Goal: Information Seeking & Learning: Check status

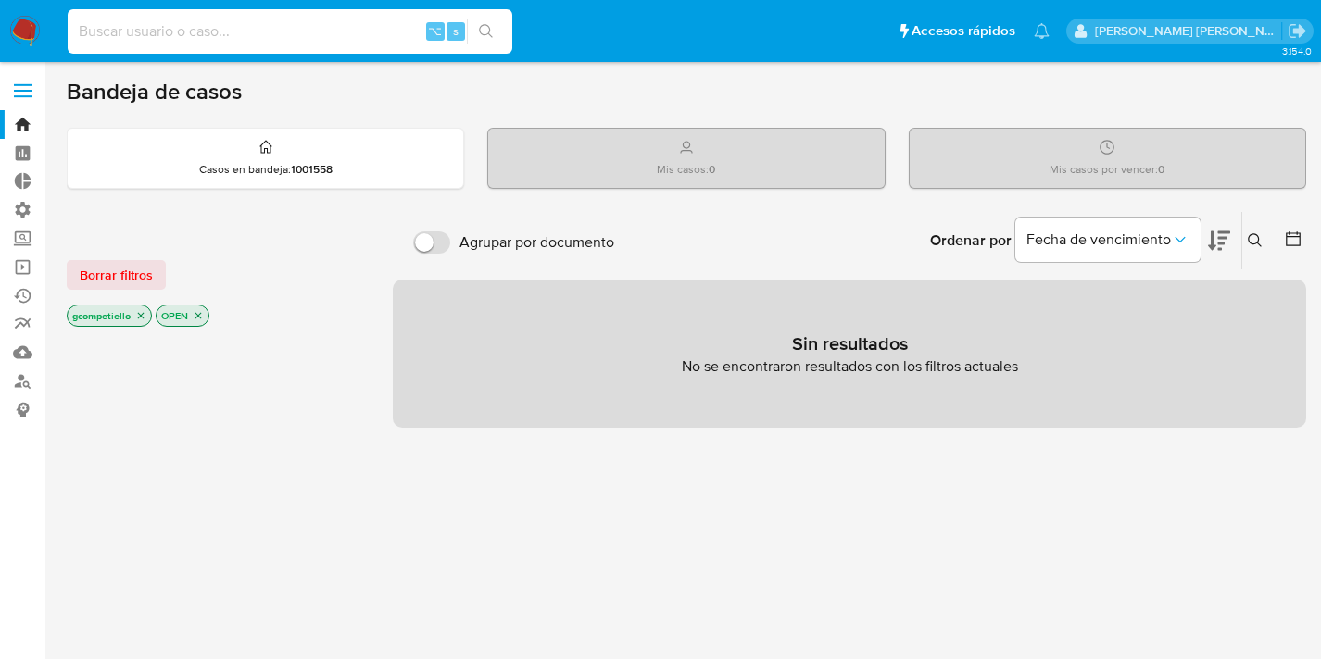
scroll to position [45, 0]
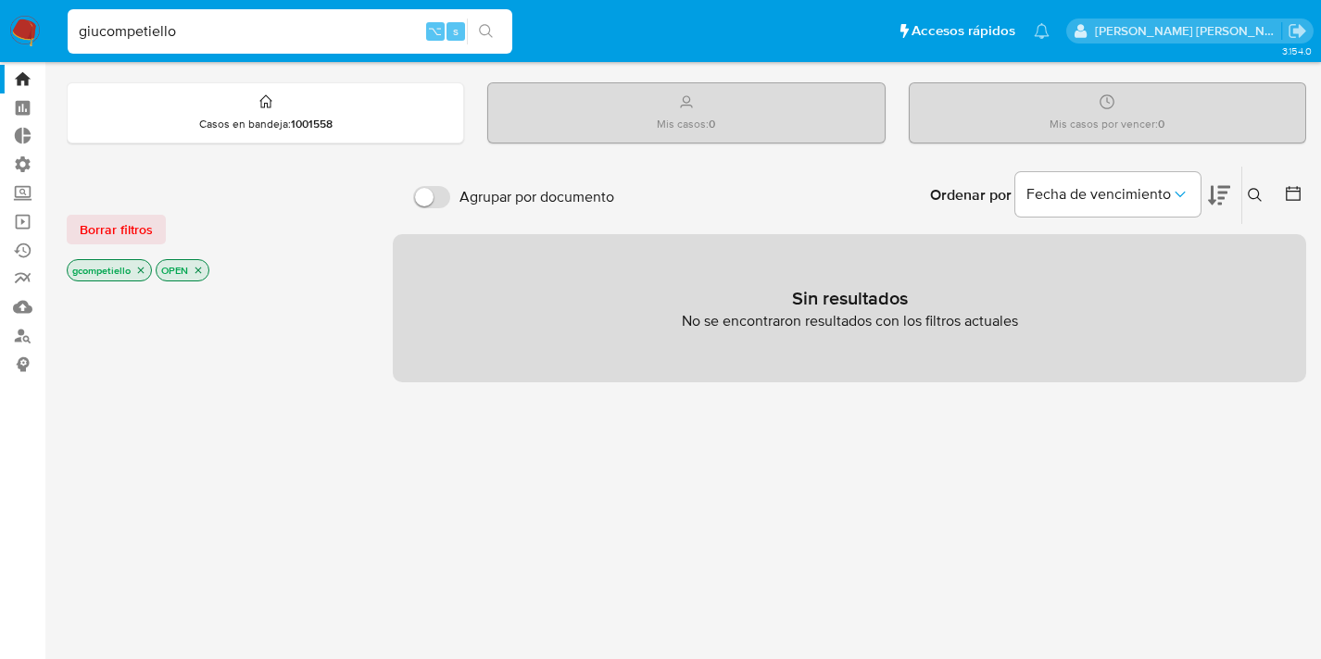
type input "giucompetiello"
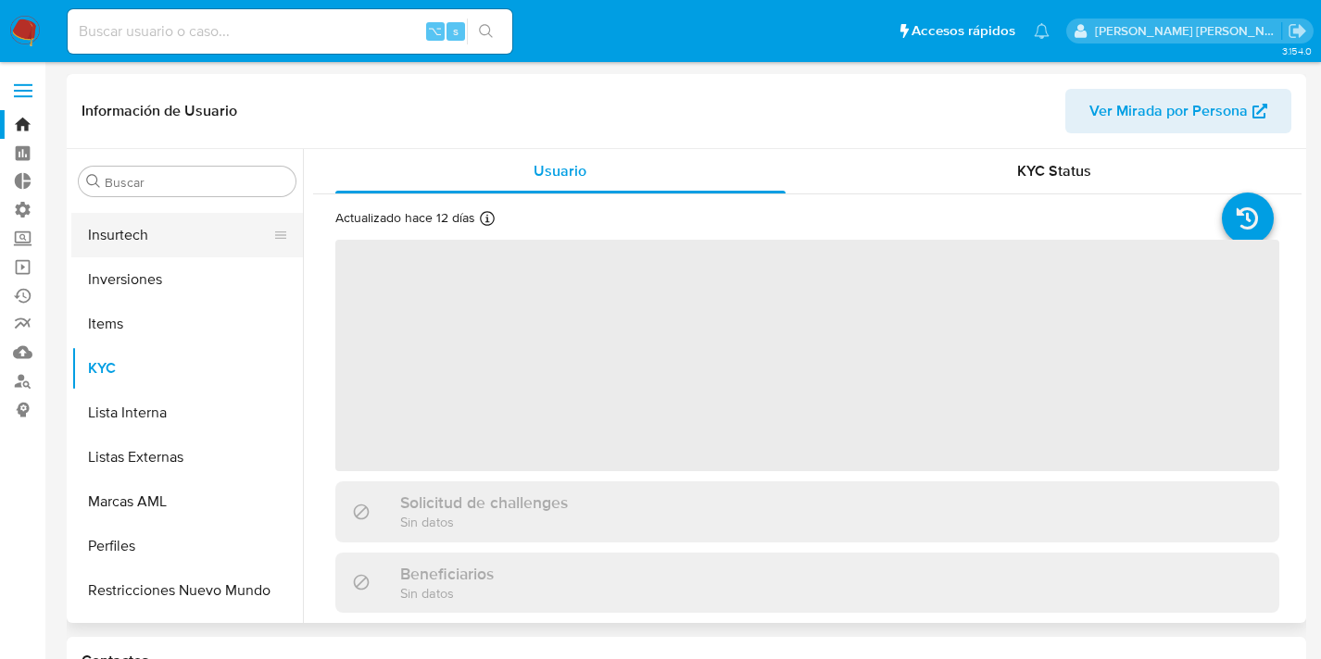
scroll to position [872, 0]
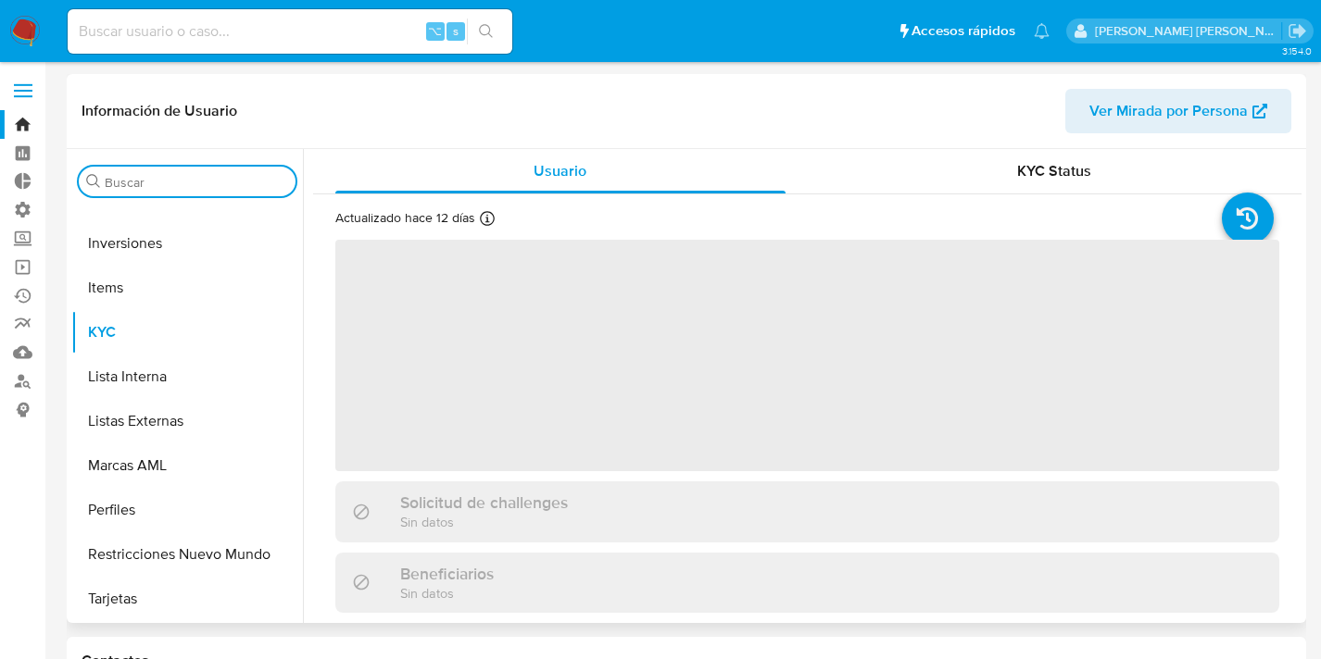
click at [136, 188] on input "Buscar" at bounding box center [196, 182] width 183 height 17
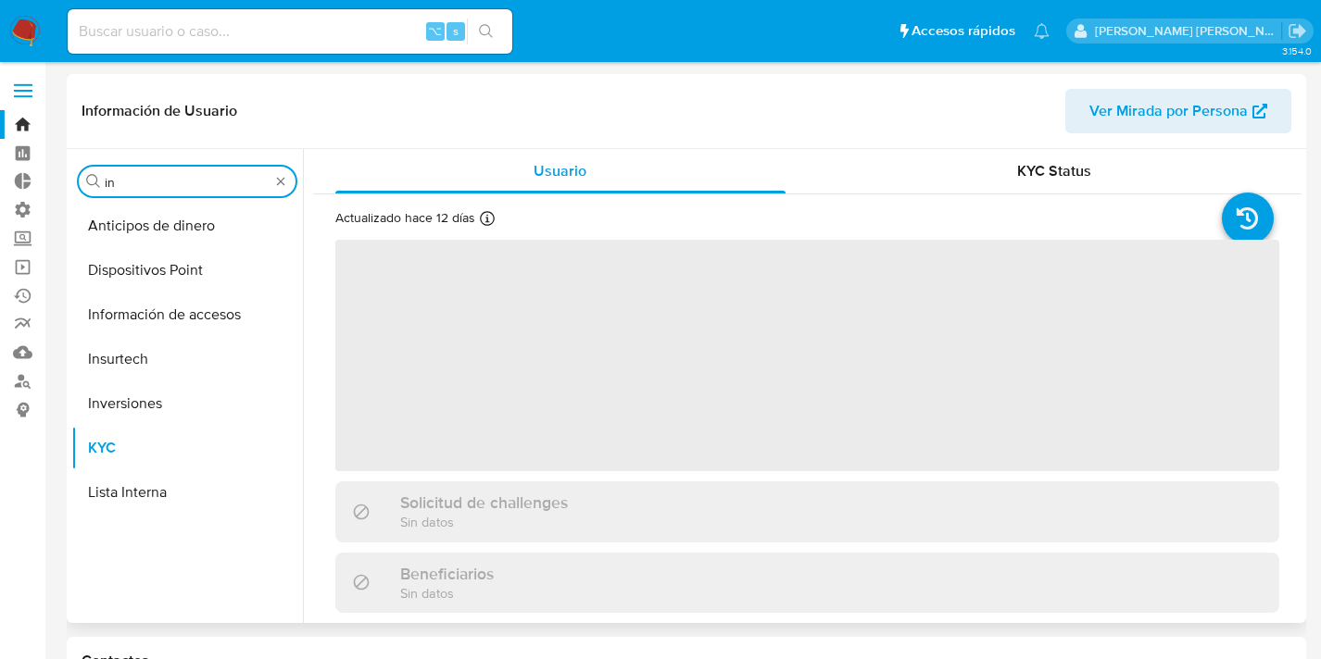
scroll to position [0, 0]
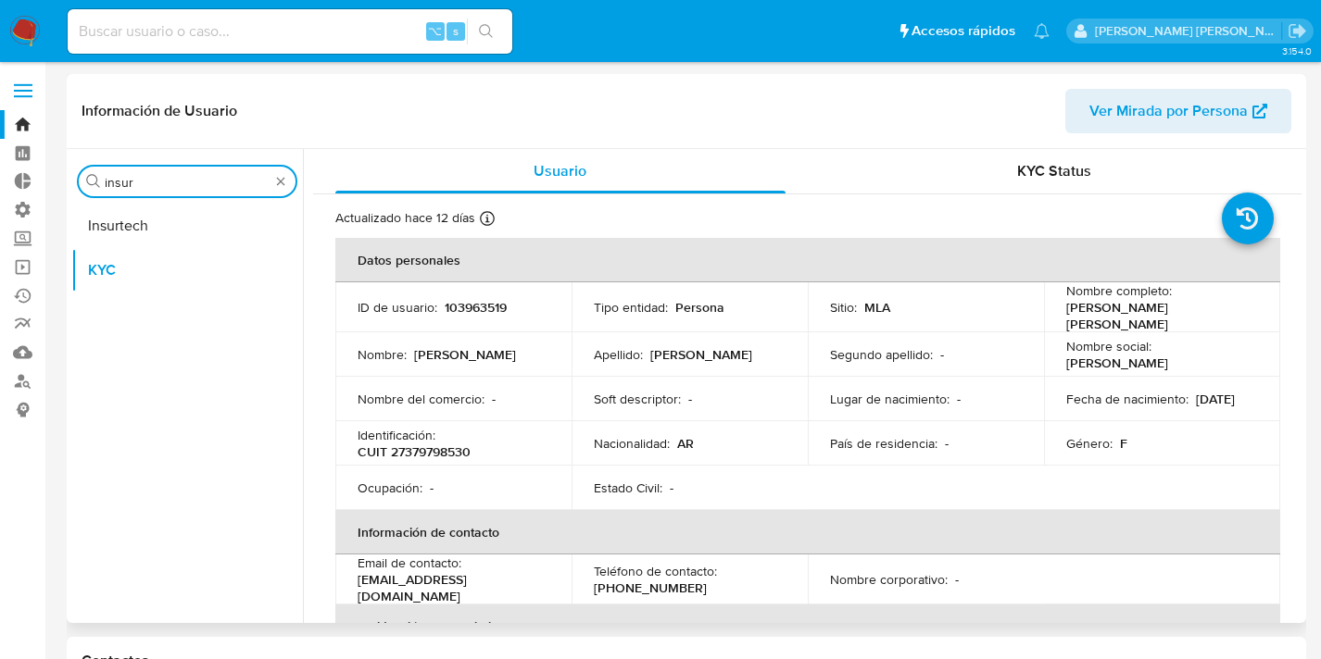
type input "insurt"
select select "10"
type input "insurt"
click at [119, 233] on button "Insurtech" at bounding box center [179, 226] width 217 height 44
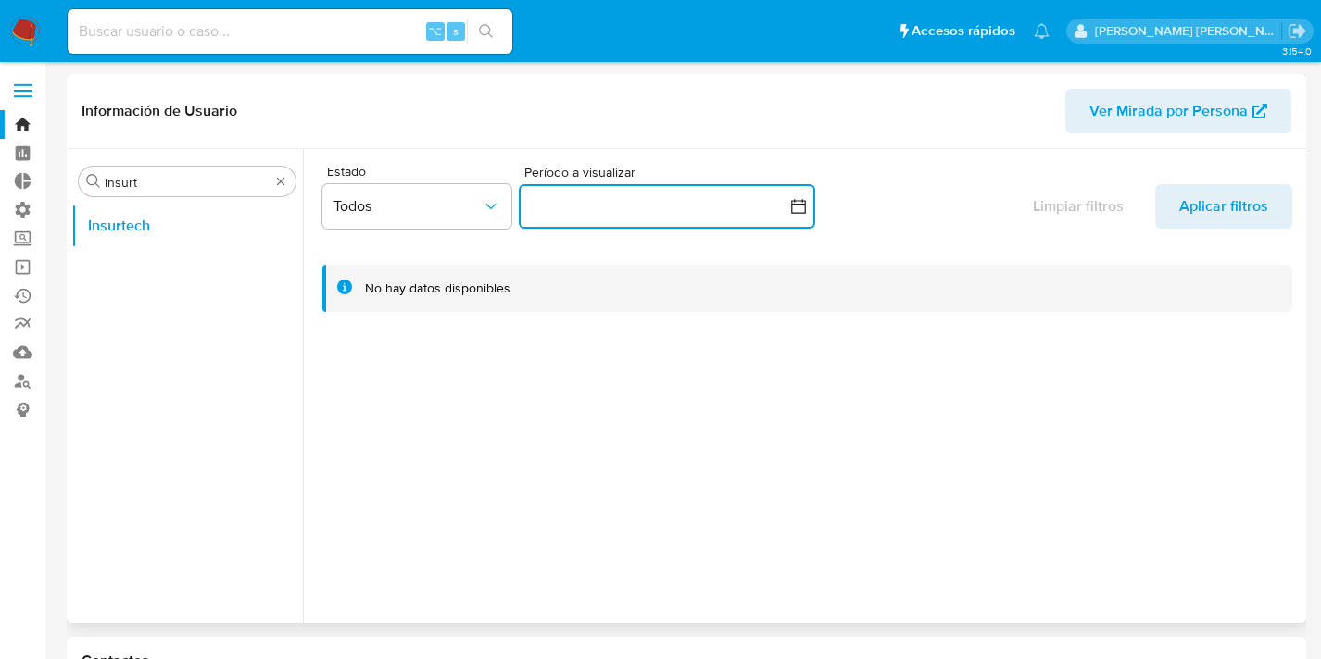
click at [794, 209] on icon "button" at bounding box center [798, 206] width 19 height 19
click at [547, 269] on icon "Mes anterior" at bounding box center [552, 273] width 22 height 22
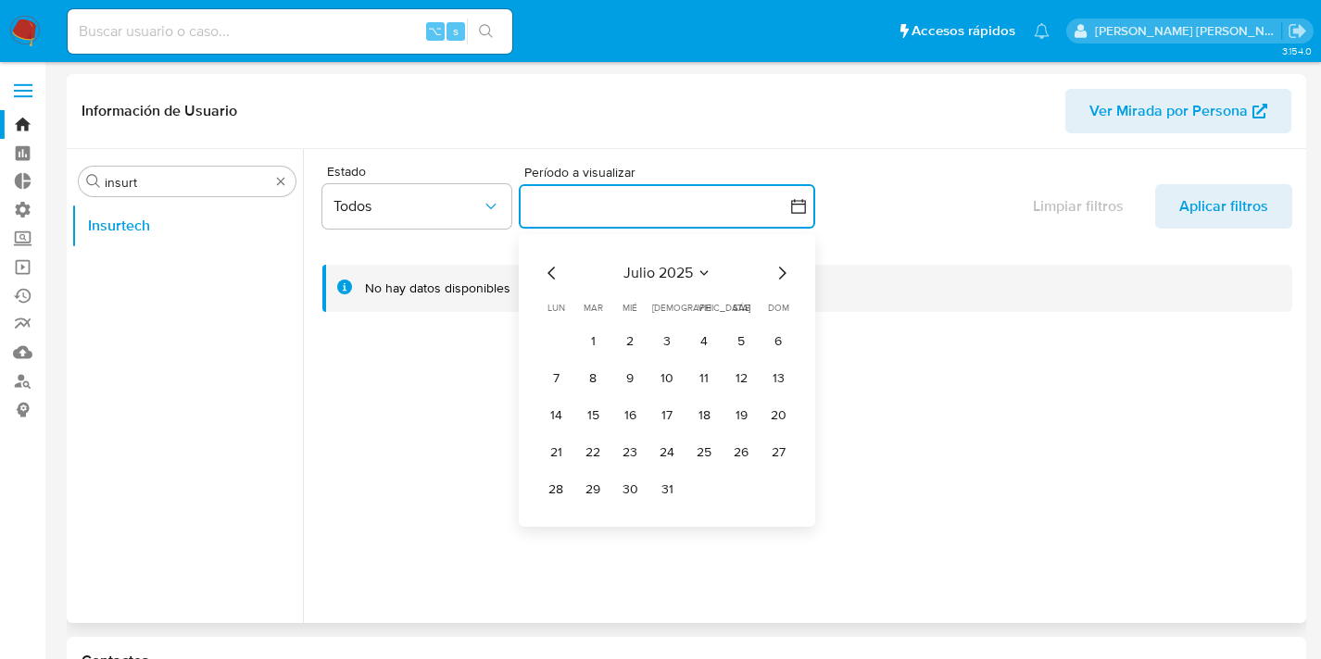
click at [547, 269] on icon "Mes anterior" at bounding box center [552, 273] width 22 height 22
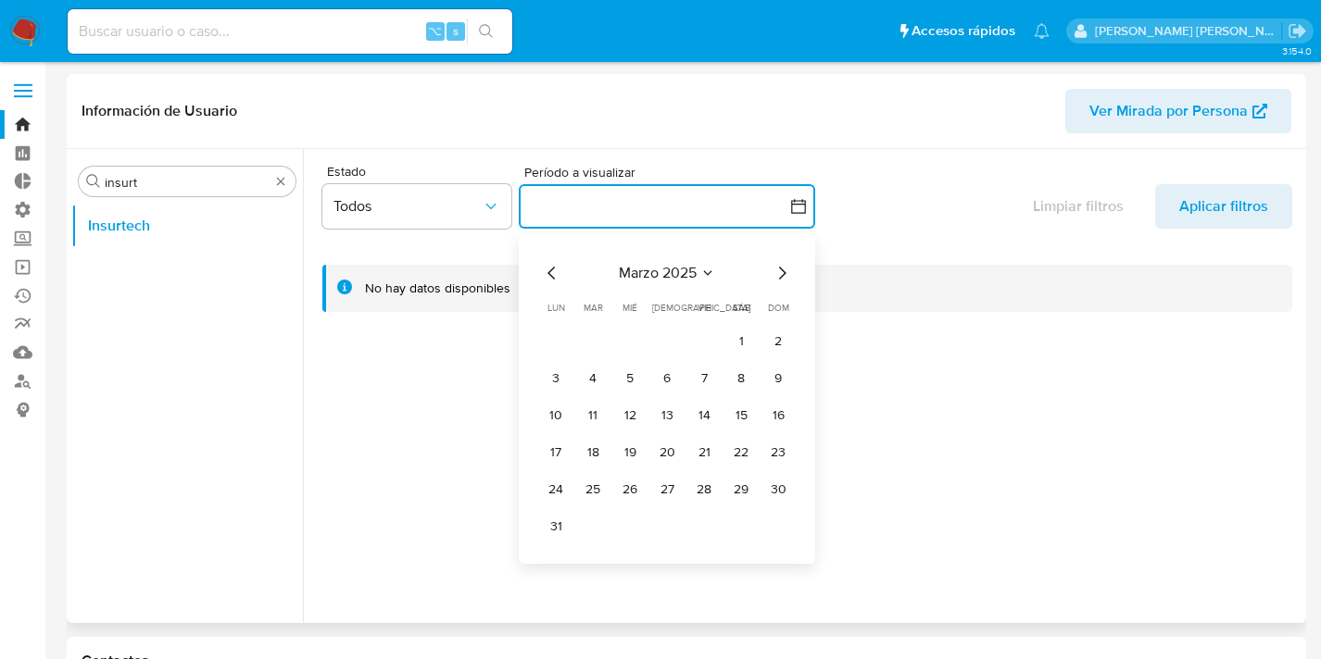
click at [547, 269] on icon "Mes anterior" at bounding box center [552, 273] width 22 height 22
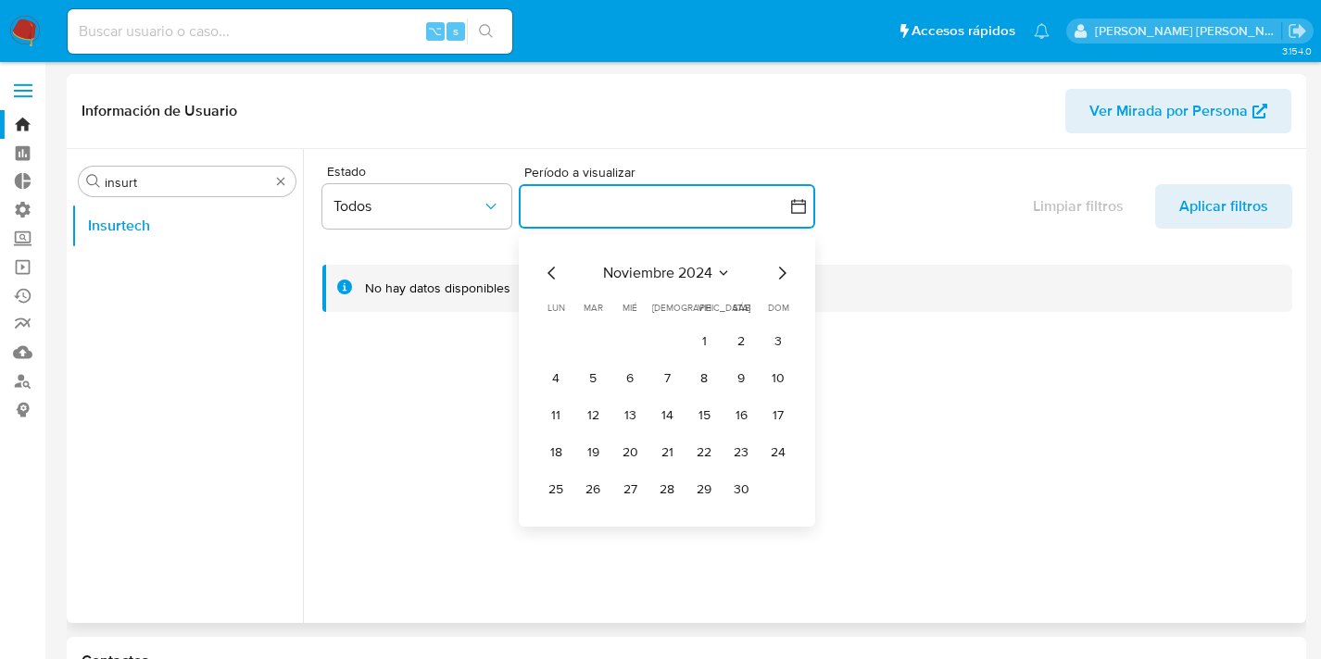
click at [547, 269] on icon "Mes anterior" at bounding box center [552, 273] width 22 height 22
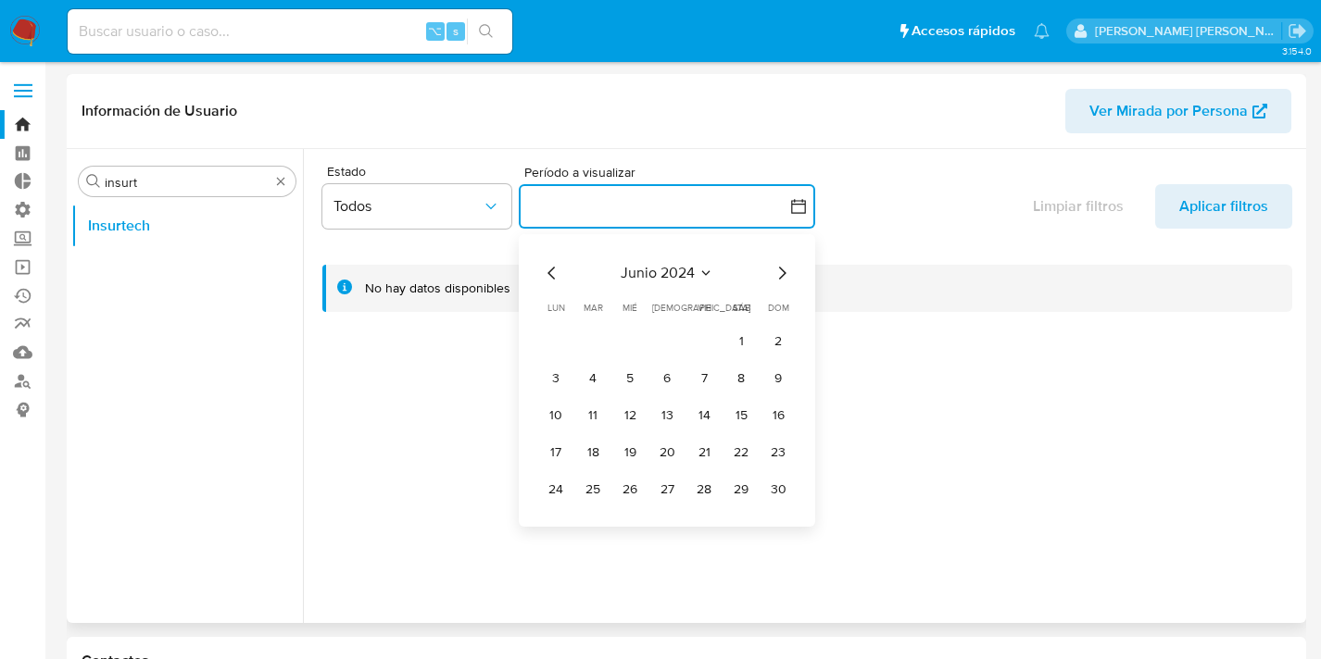
click at [547, 269] on icon "Mes anterior" at bounding box center [552, 273] width 22 height 22
click at [689, 274] on span "marzo 2024" at bounding box center [658, 273] width 78 height 19
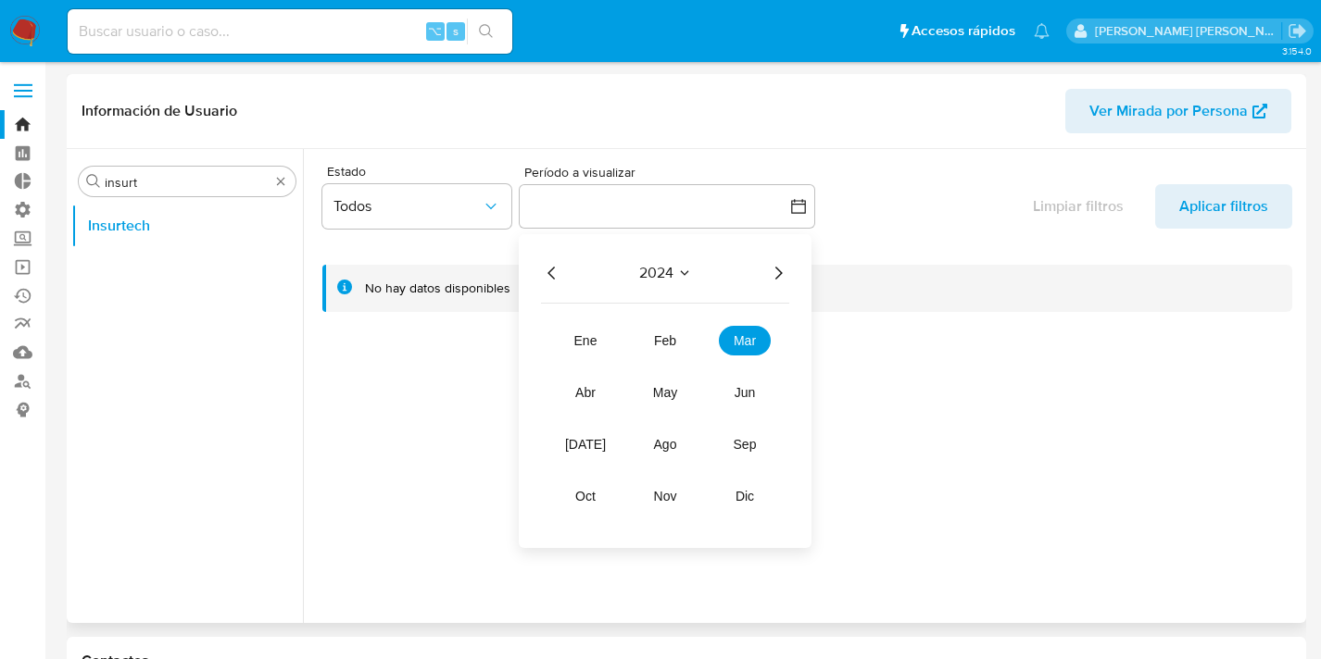
click at [553, 276] on icon "Año anterior" at bounding box center [552, 273] width 22 height 22
click at [589, 338] on span "ene" at bounding box center [585, 340] width 23 height 15
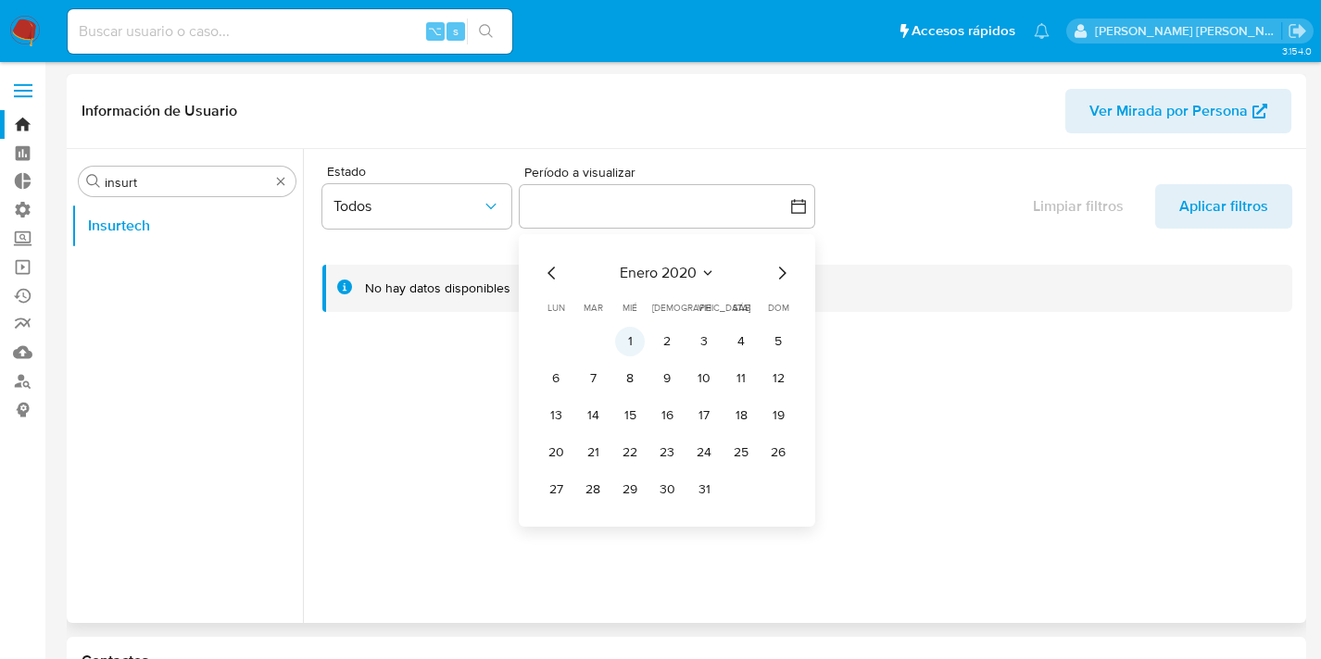
click at [621, 332] on button "1" at bounding box center [630, 342] width 30 height 30
click at [895, 229] on div "Estado Todos Período a visualizar inputDatePicker enero 2020 enero 2020 lun lun…" at bounding box center [807, 200] width 970 height 84
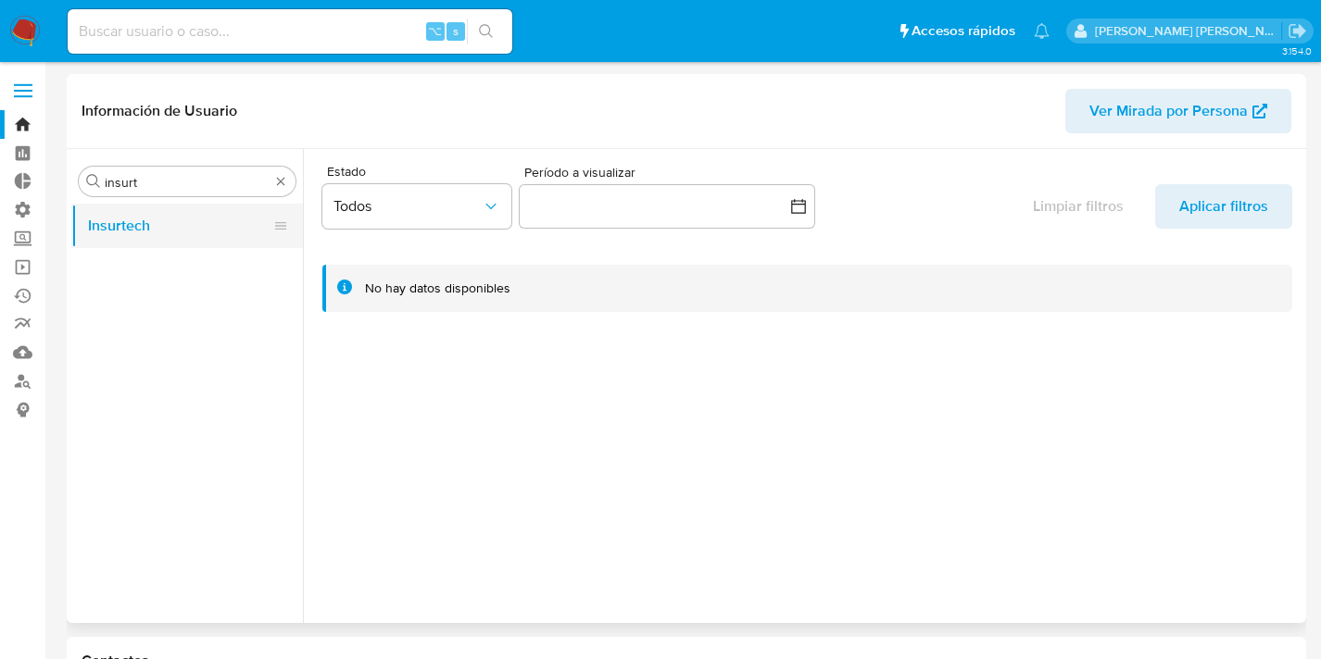
click at [202, 220] on button "Insurtech" at bounding box center [179, 226] width 217 height 44
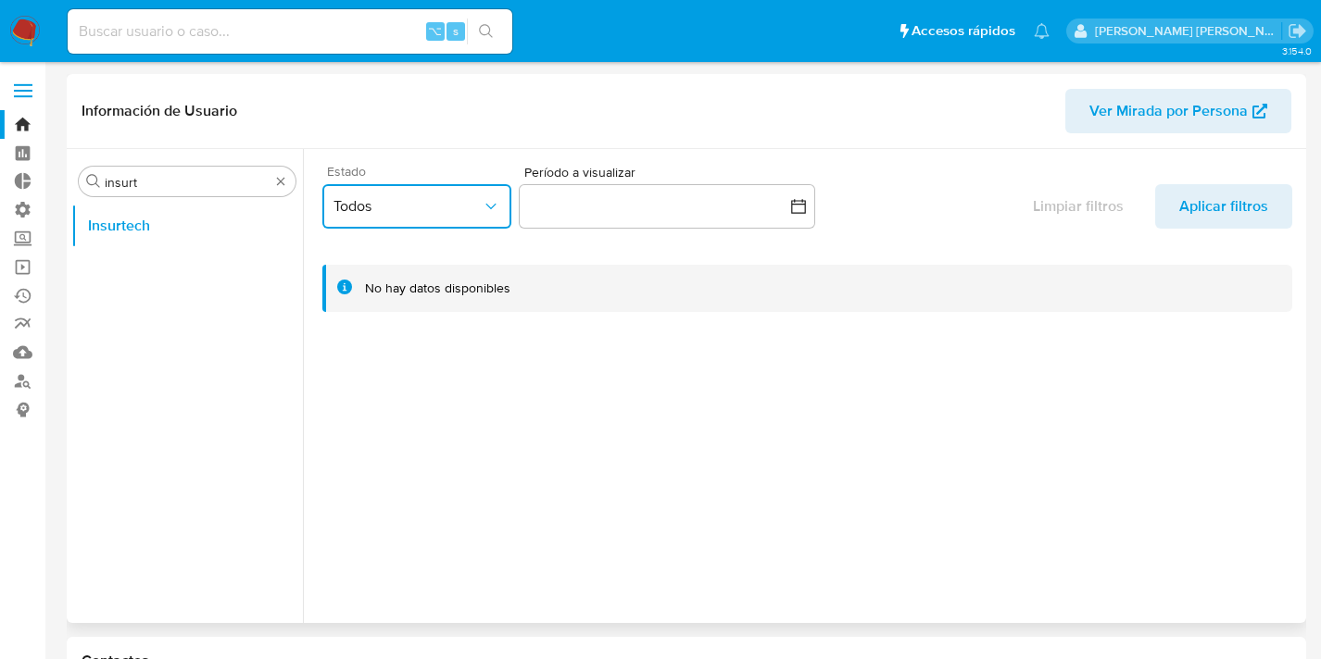
click at [443, 197] on span "Todos" at bounding box center [407, 206] width 148 height 19
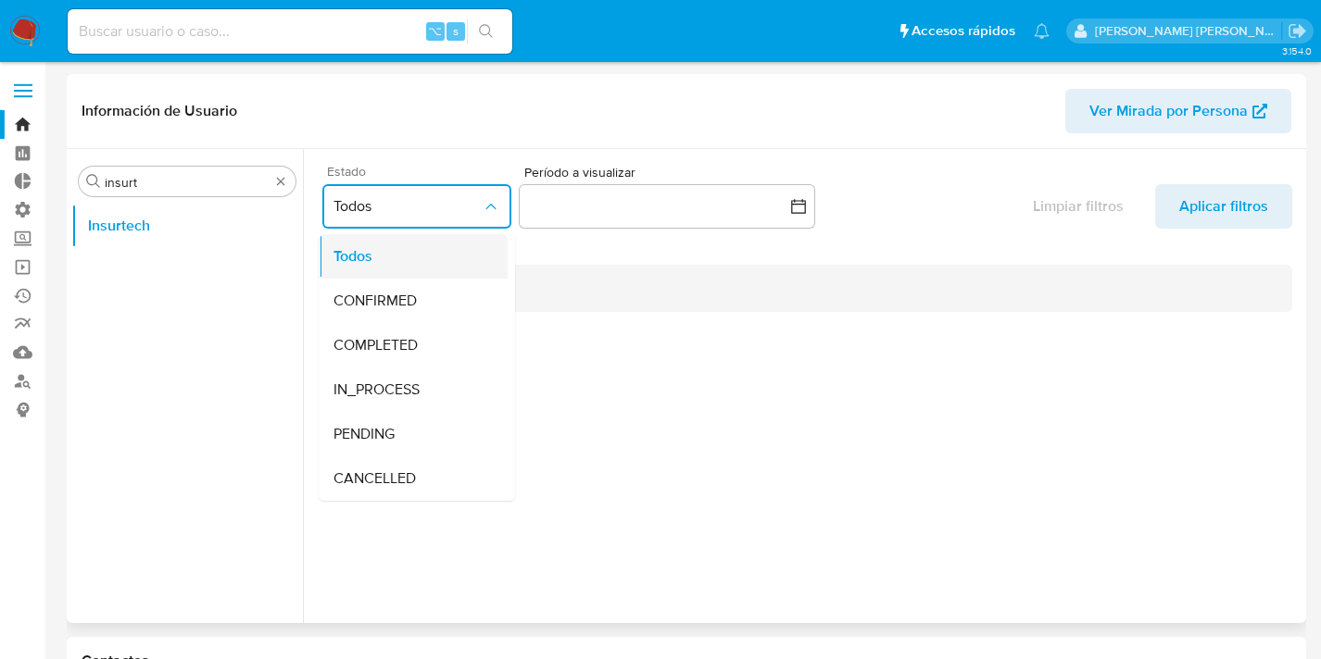
click at [417, 241] on div "Todos" at bounding box center [407, 256] width 148 height 44
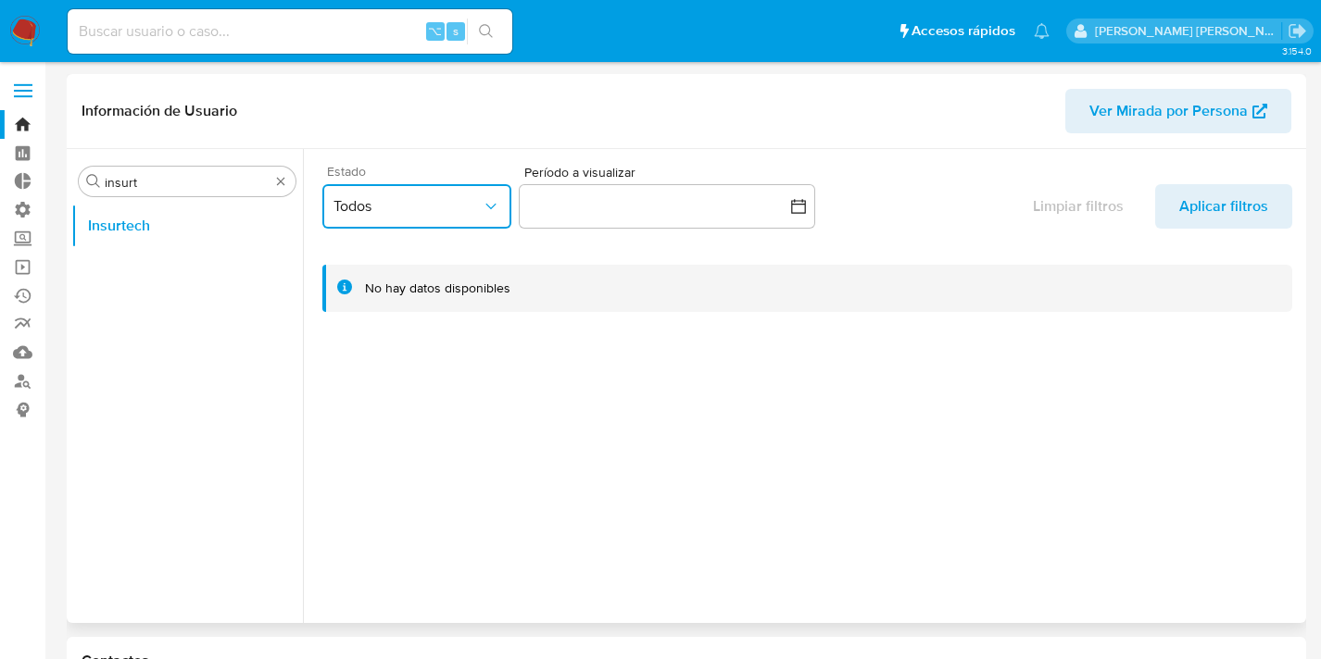
click at [408, 205] on span "Todos" at bounding box center [407, 206] width 148 height 19
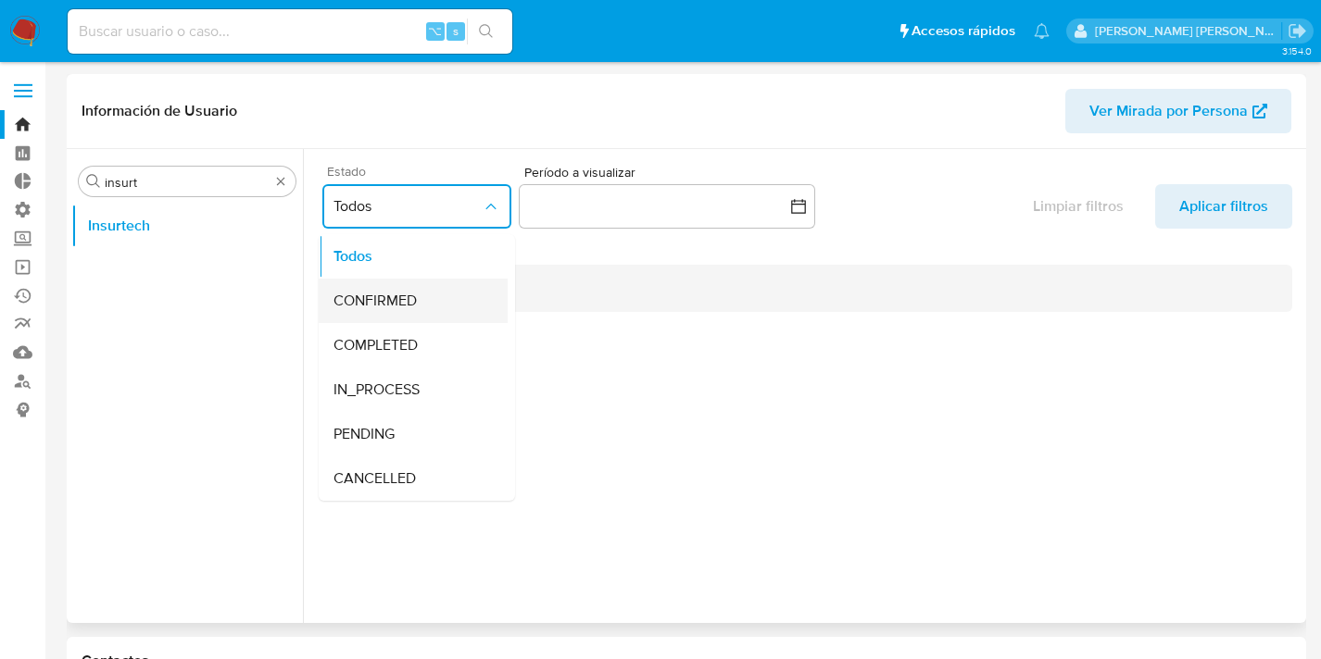
click at [399, 303] on span "CONFIRMED" at bounding box center [374, 301] width 83 height 19
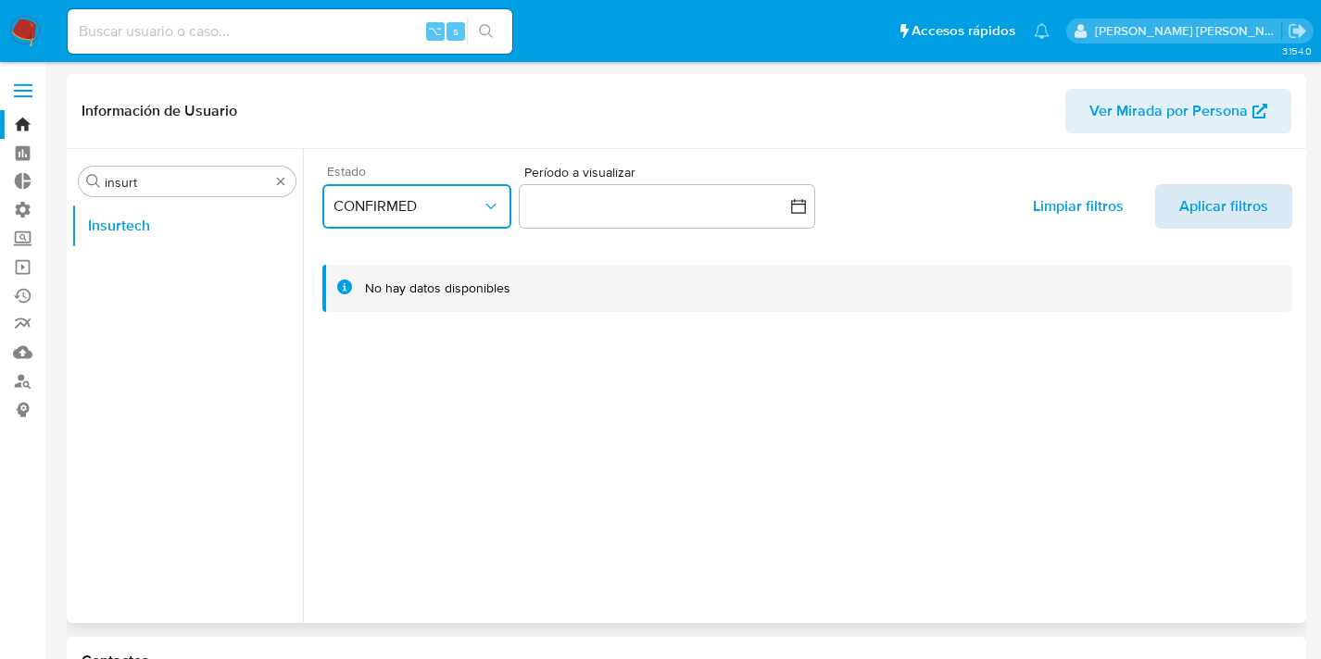
click at [1203, 208] on span "Aplicar filtros" at bounding box center [1223, 206] width 89 height 44
click at [496, 194] on button "CONFIRMED" at bounding box center [416, 206] width 189 height 44
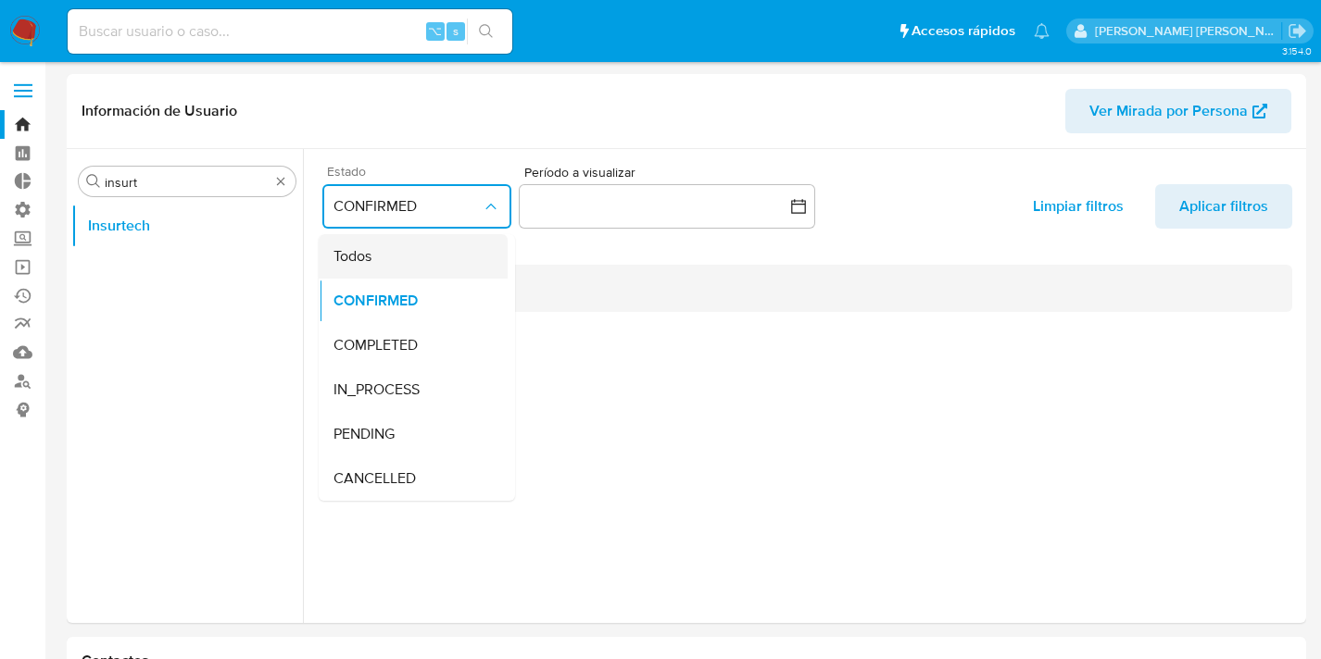
click at [389, 241] on div "Todos" at bounding box center [407, 256] width 148 height 44
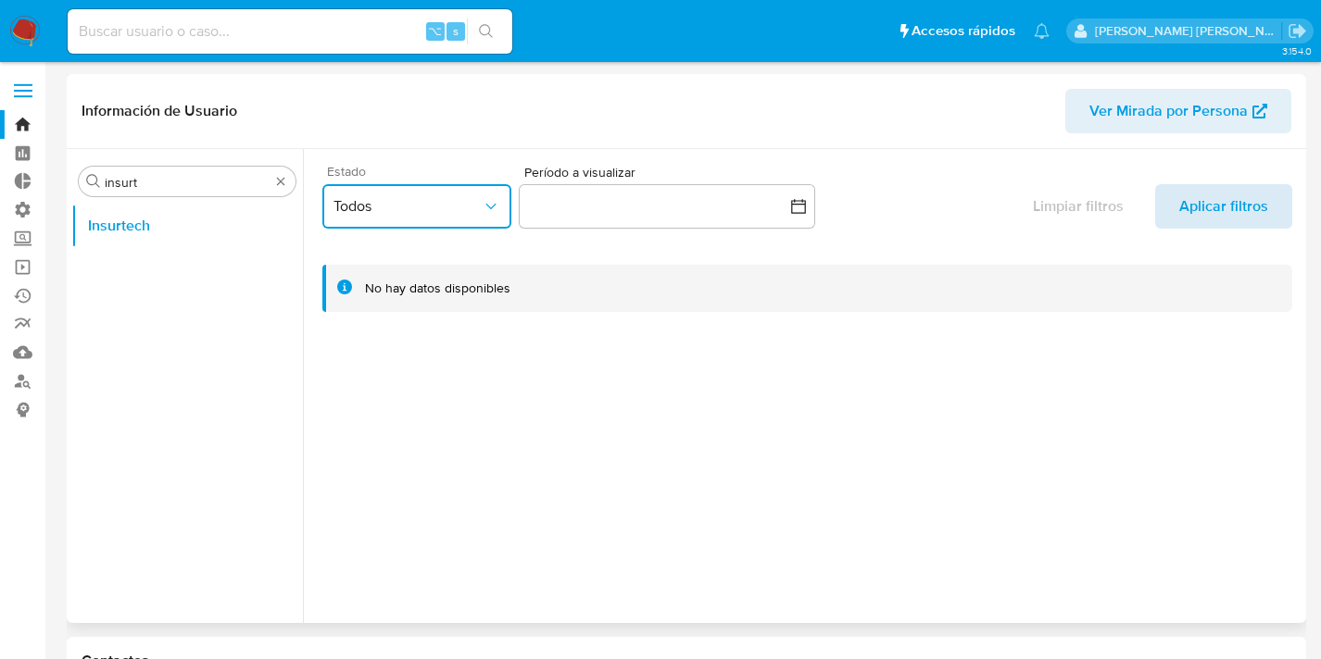
click at [1194, 214] on span "Aplicar filtros" at bounding box center [1223, 206] width 89 height 44
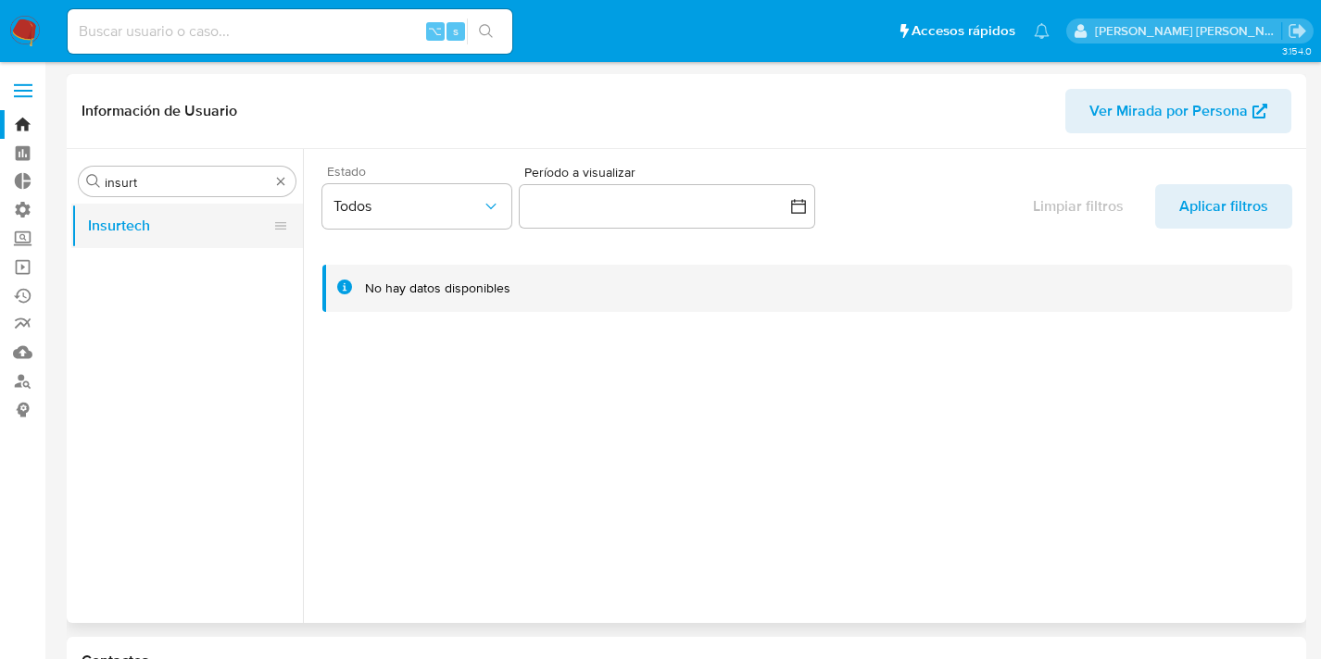
click at [191, 238] on button "Insurtech" at bounding box center [179, 226] width 217 height 44
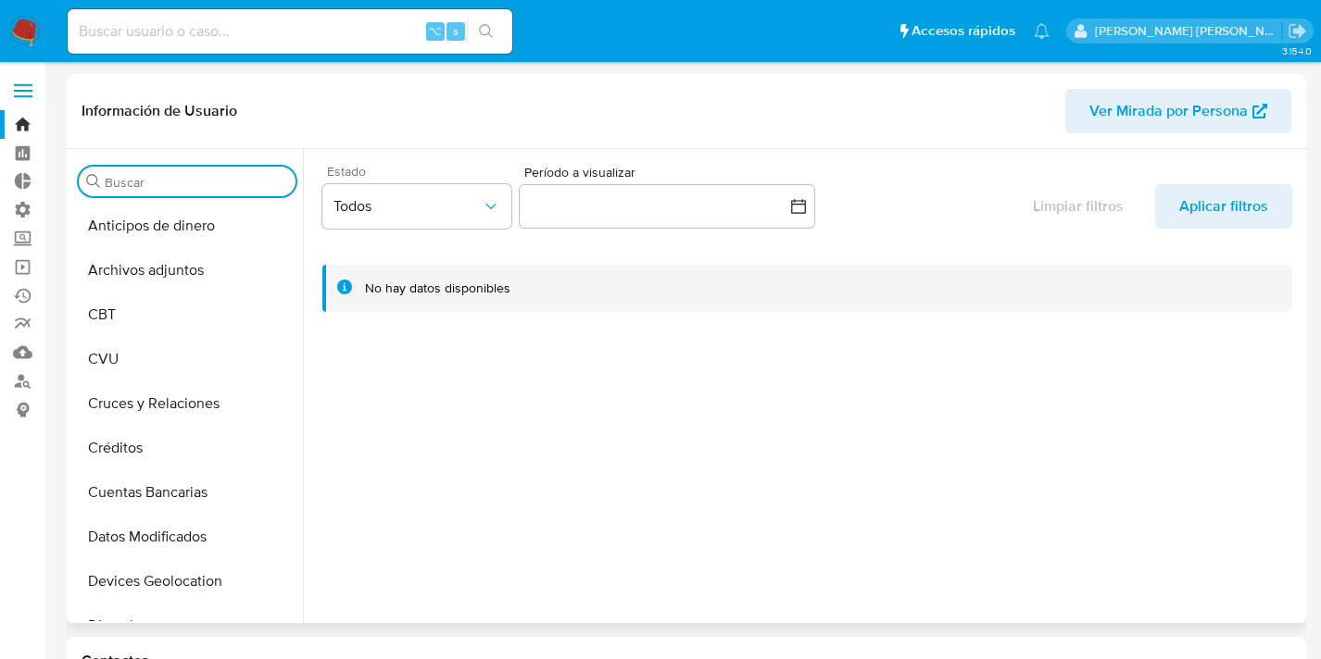
click at [191, 186] on input "Buscar" at bounding box center [196, 182] width 183 height 17
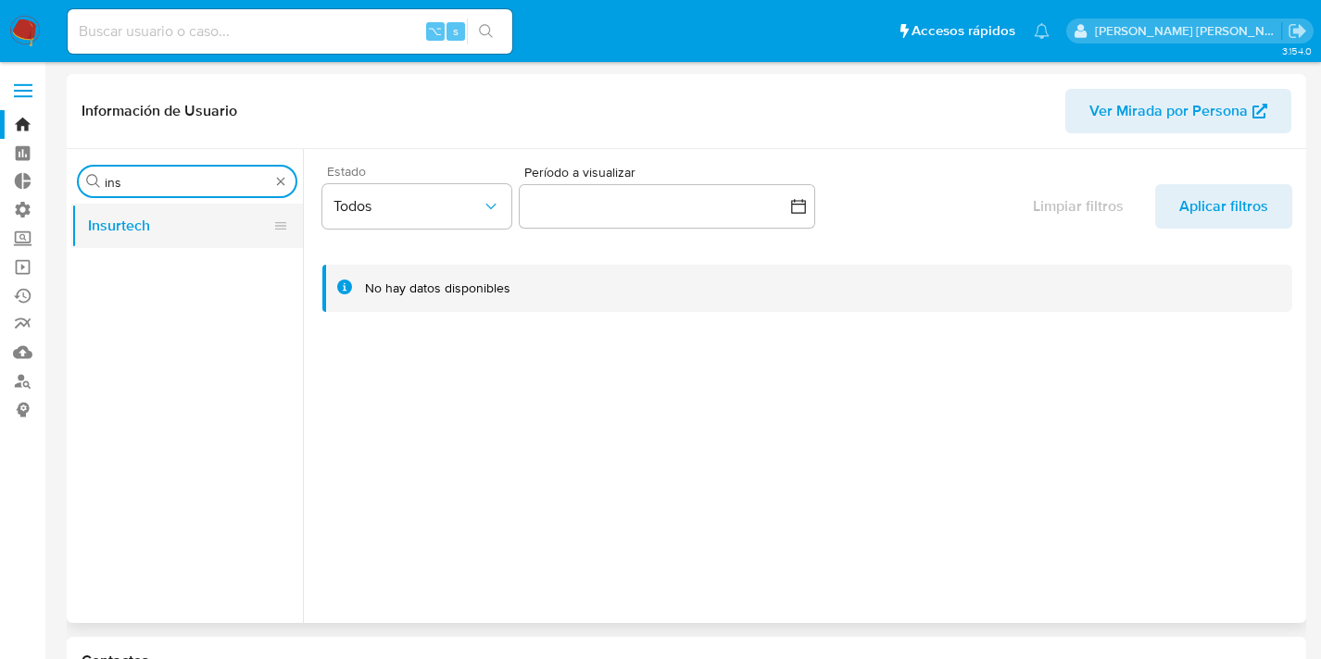
type input "ins"
click at [177, 223] on button "Insurtech" at bounding box center [179, 226] width 217 height 44
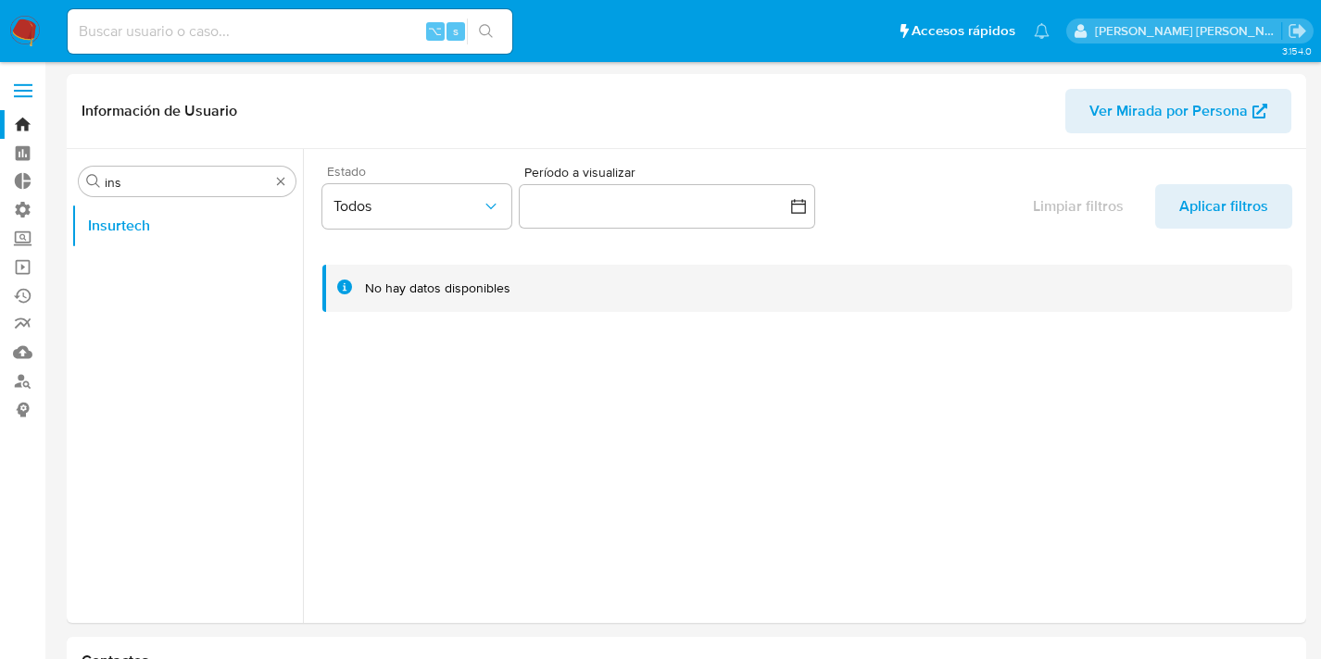
click at [213, 21] on input at bounding box center [290, 31] width 445 height 24
type input "nico.puyol"
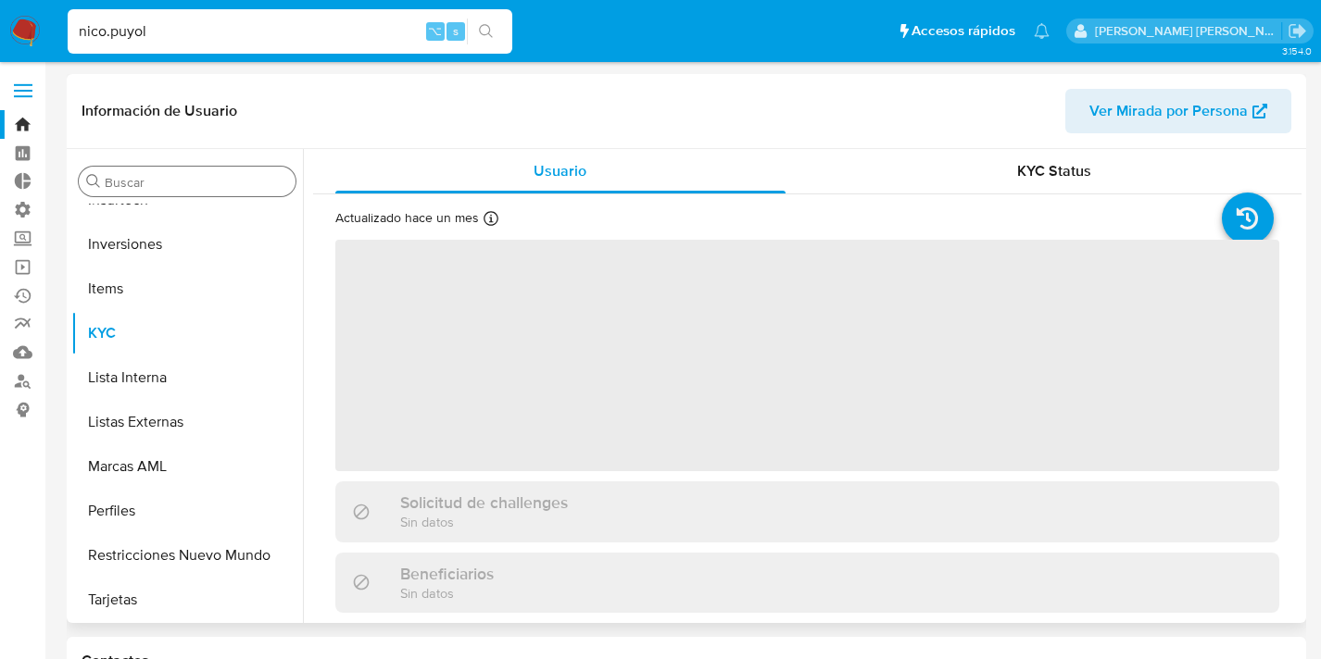
scroll to position [872, 0]
click at [169, 181] on input "Buscar" at bounding box center [196, 182] width 183 height 17
select select "10"
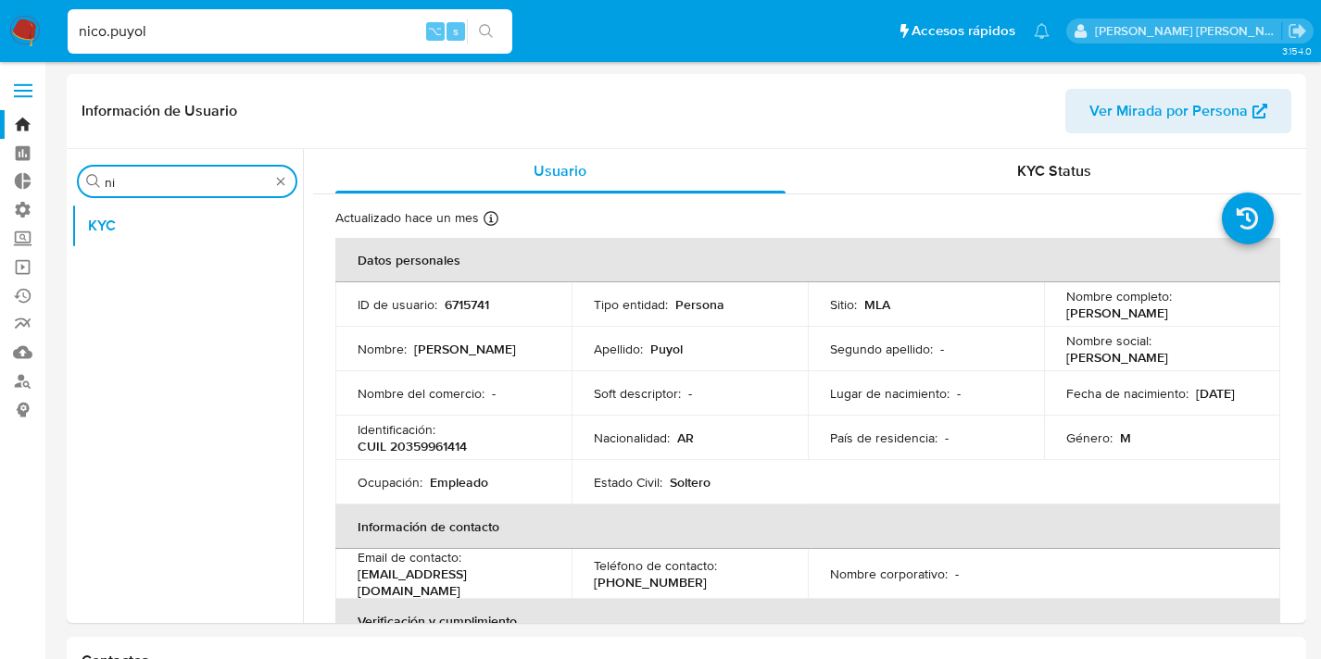
scroll to position [0, 0]
type input "n"
type input "insu"
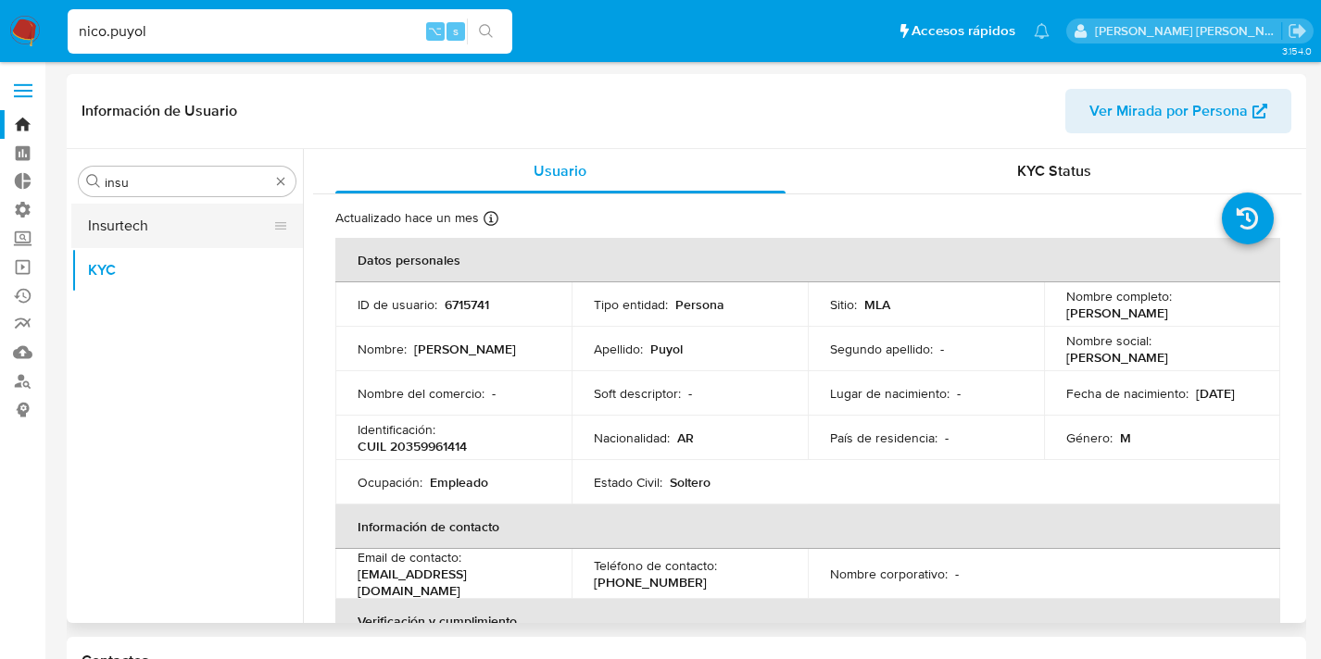
click at [150, 217] on button "Insurtech" at bounding box center [179, 226] width 217 height 44
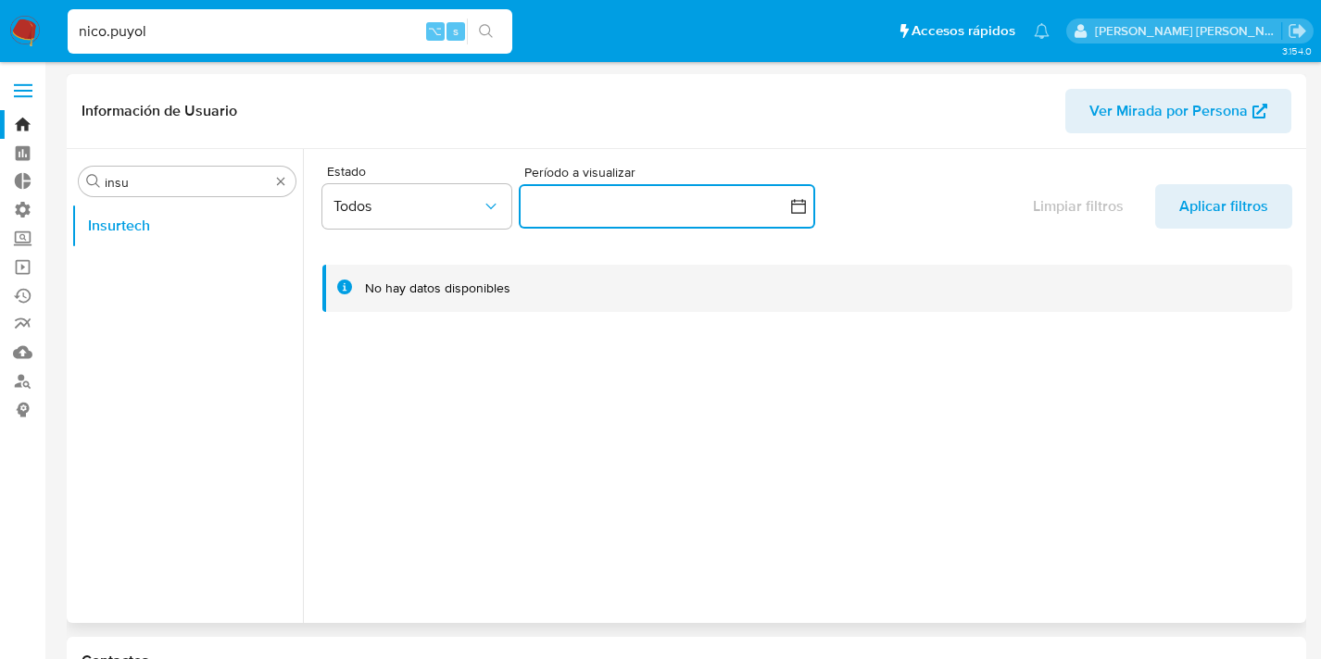
click at [554, 220] on button "button" at bounding box center [667, 206] width 296 height 44
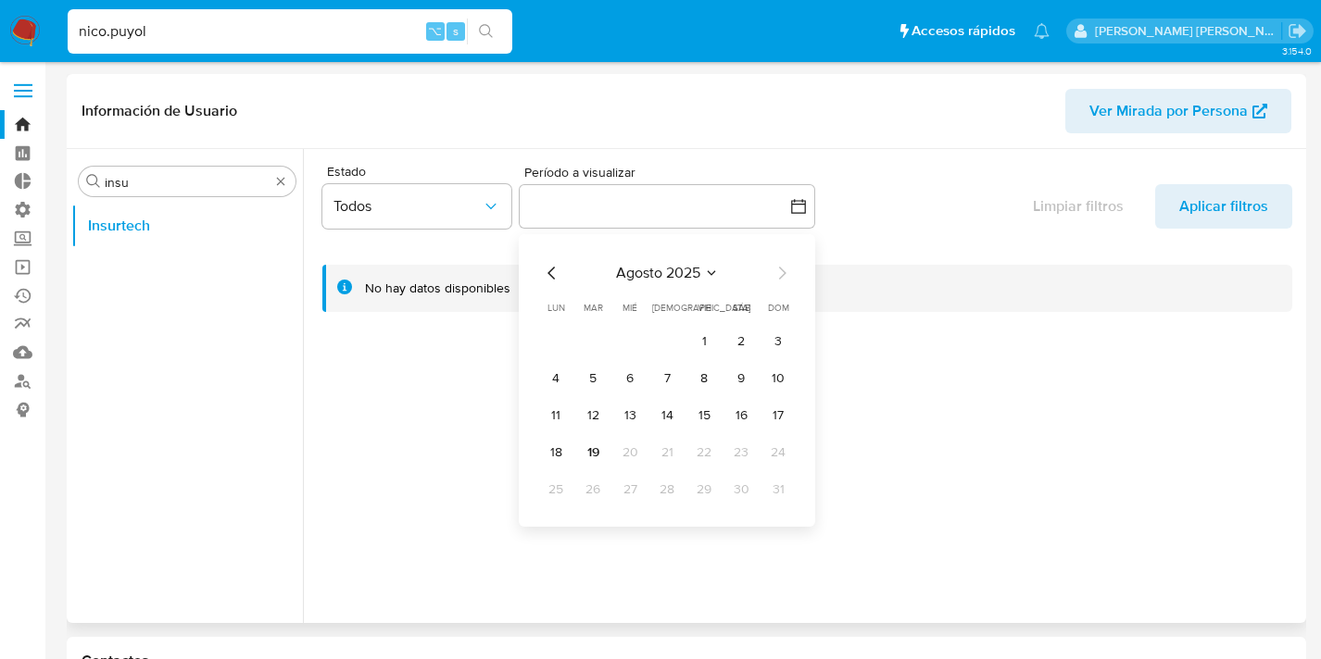
click at [604, 137] on div "Información de Usuario Ver Mirada por Persona" at bounding box center [686, 111] width 1239 height 75
click at [231, 180] on input "insu" at bounding box center [187, 182] width 165 height 17
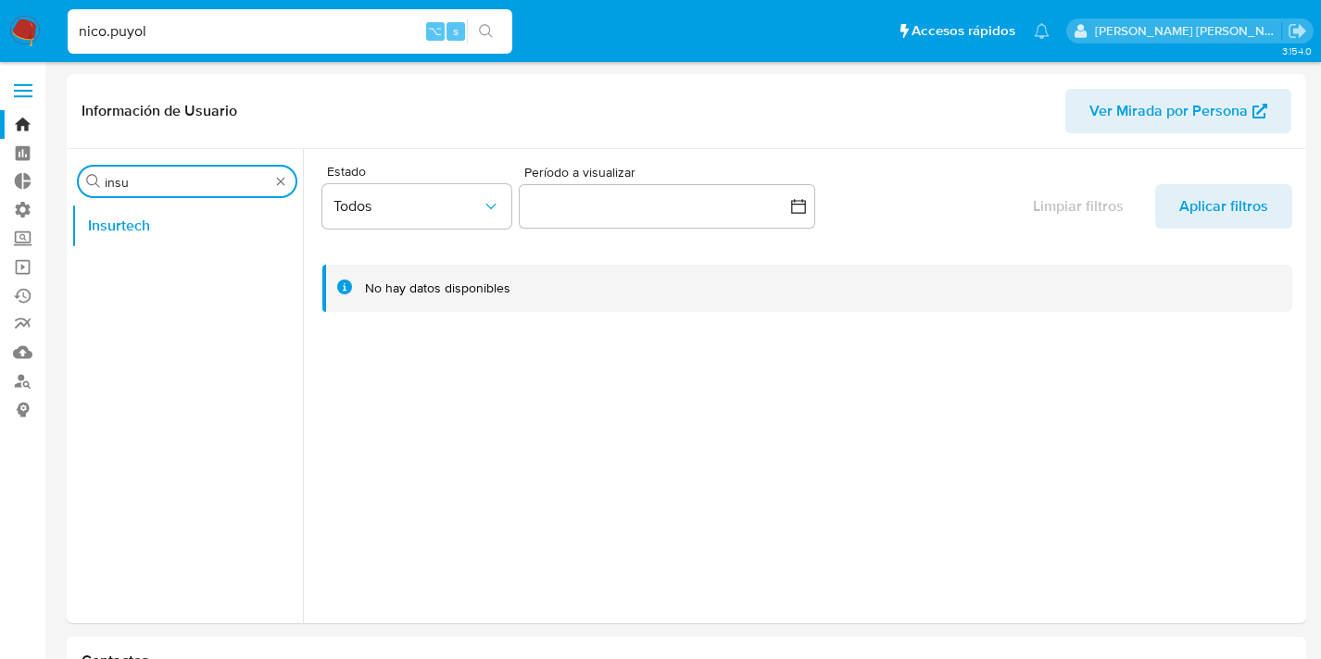
click at [233, 53] on div "nico.puyol ⌥ s" at bounding box center [290, 31] width 445 height 44
click at [233, 42] on input "nico.puyol" at bounding box center [290, 31] width 445 height 24
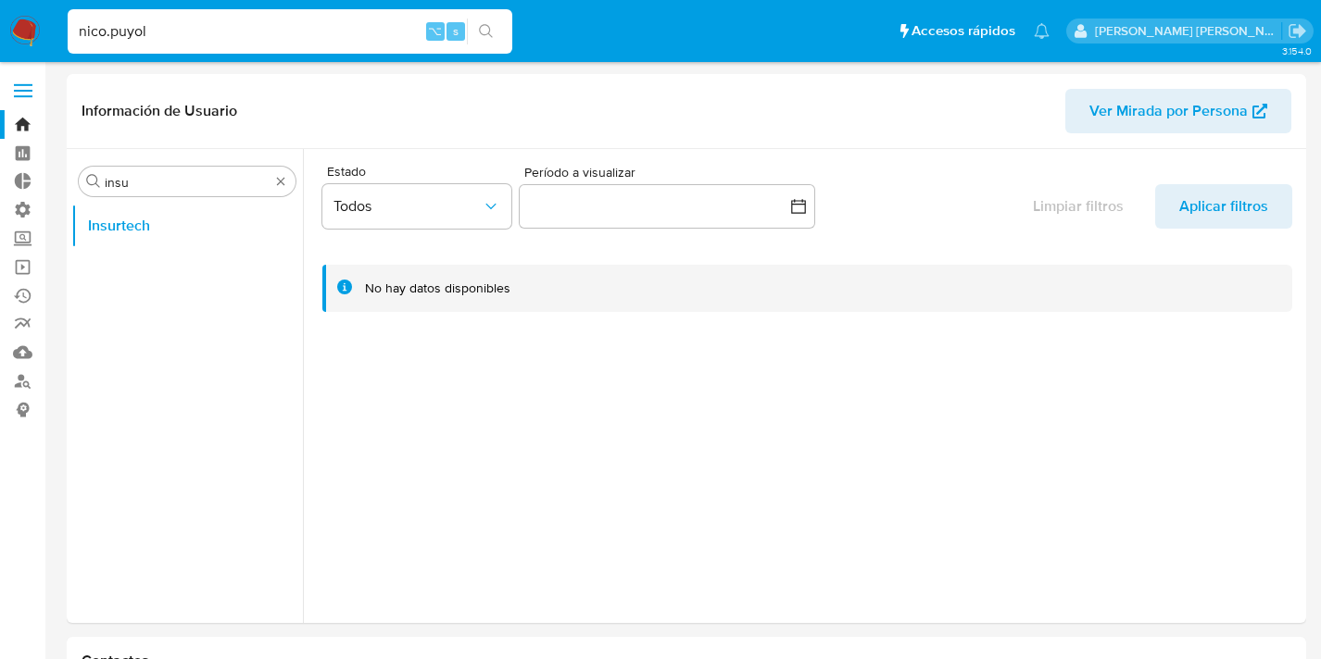
click at [233, 42] on input "nico.puyol" at bounding box center [290, 31] width 445 height 24
type input "giucompetiello"
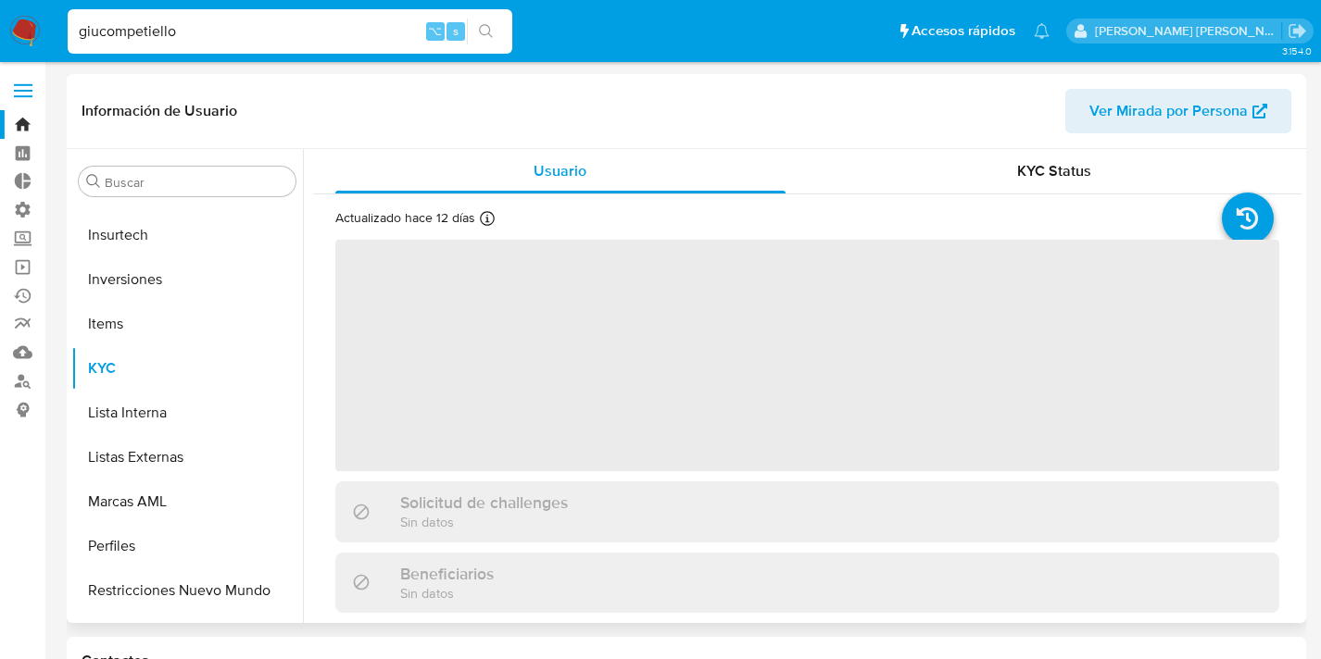
scroll to position [872, 0]
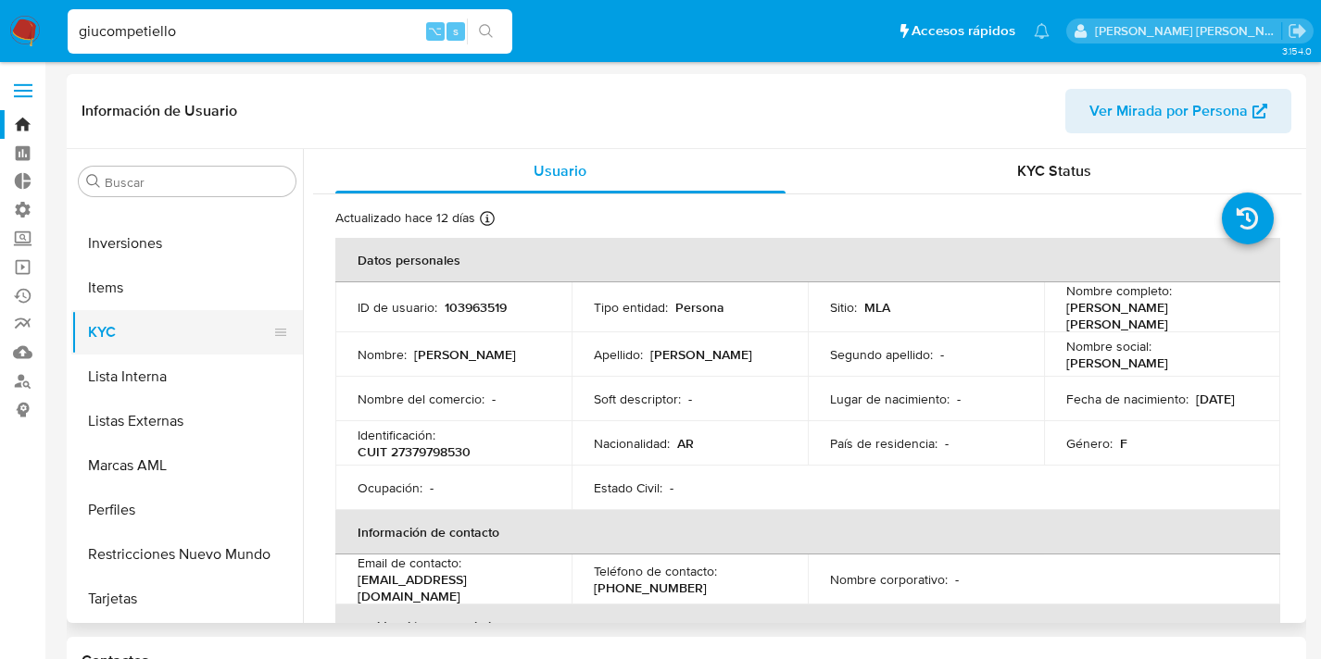
select select "10"
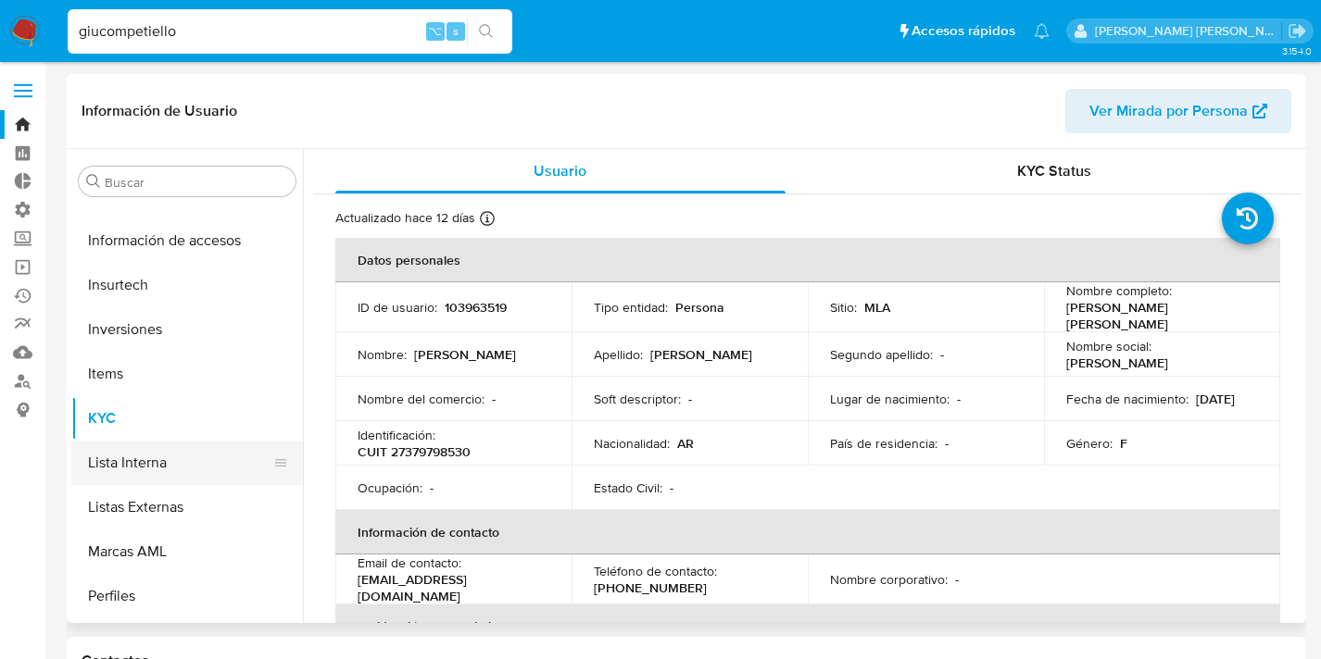
scroll to position [781, 0]
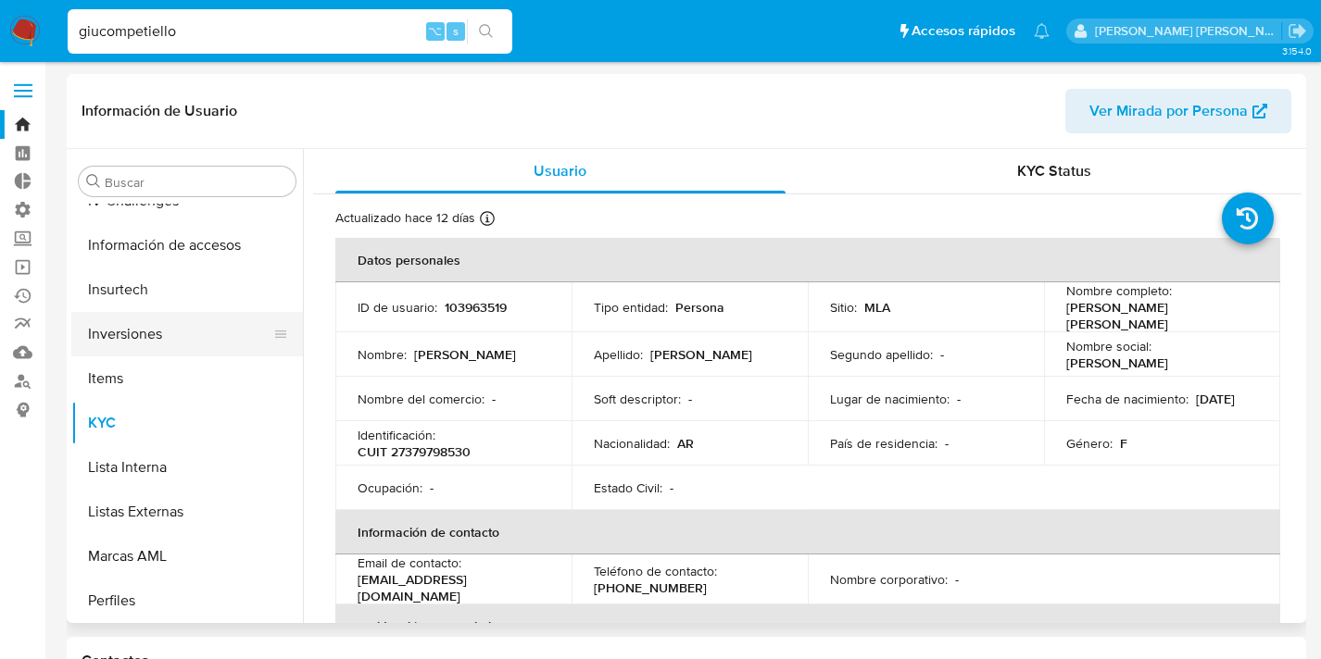
click at [161, 349] on button "Inversiones" at bounding box center [179, 334] width 217 height 44
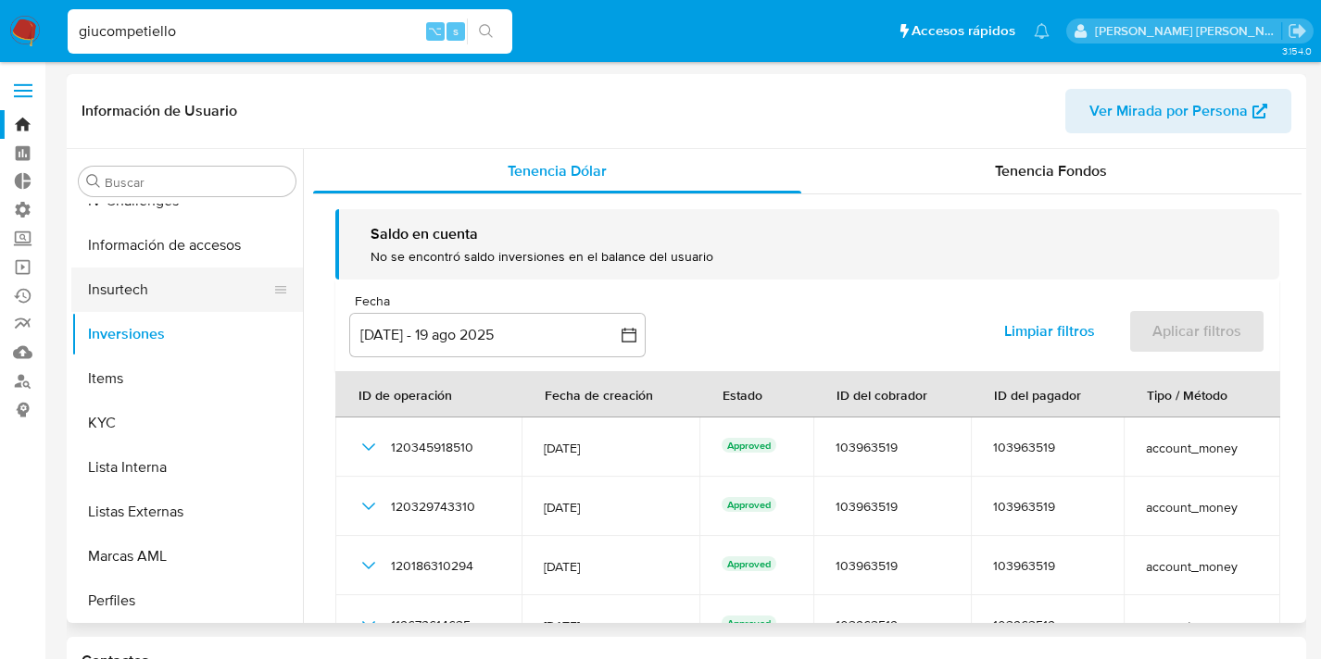
click at [143, 288] on button "Insurtech" at bounding box center [179, 290] width 217 height 44
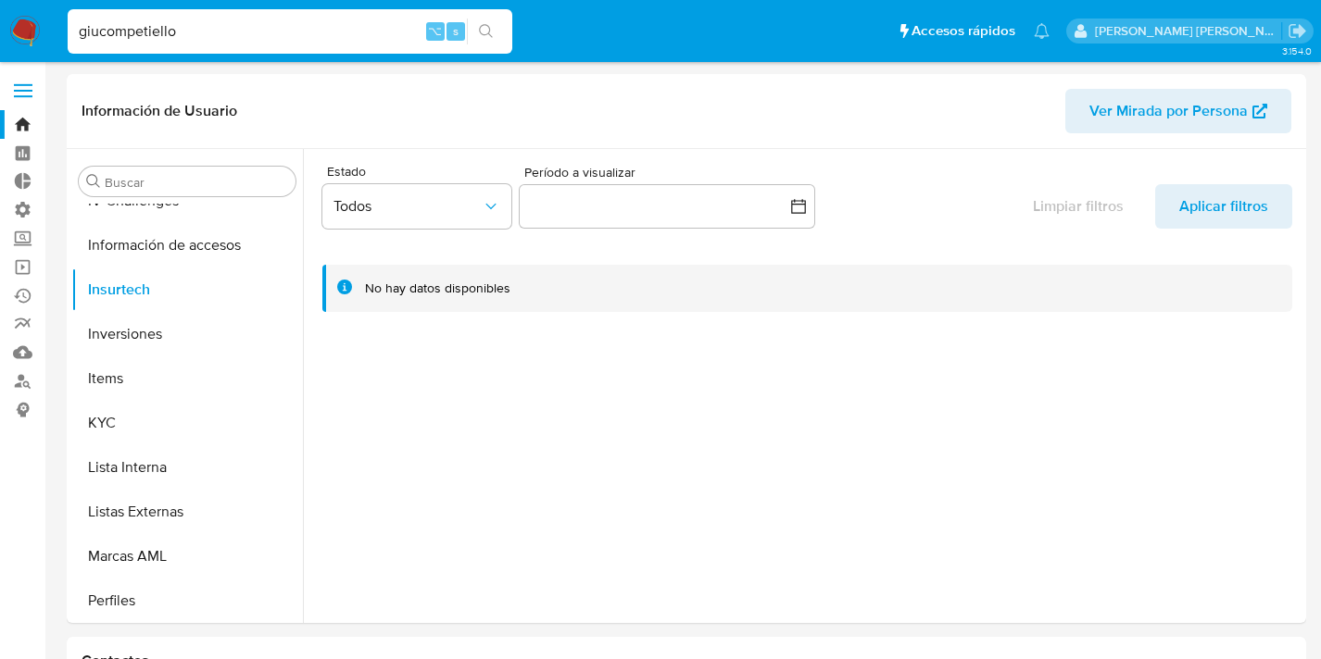
click at [24, 91] on span at bounding box center [23, 91] width 19 height 3
click at [0, 0] on input "checkbox" at bounding box center [0, 0] width 0 height 0
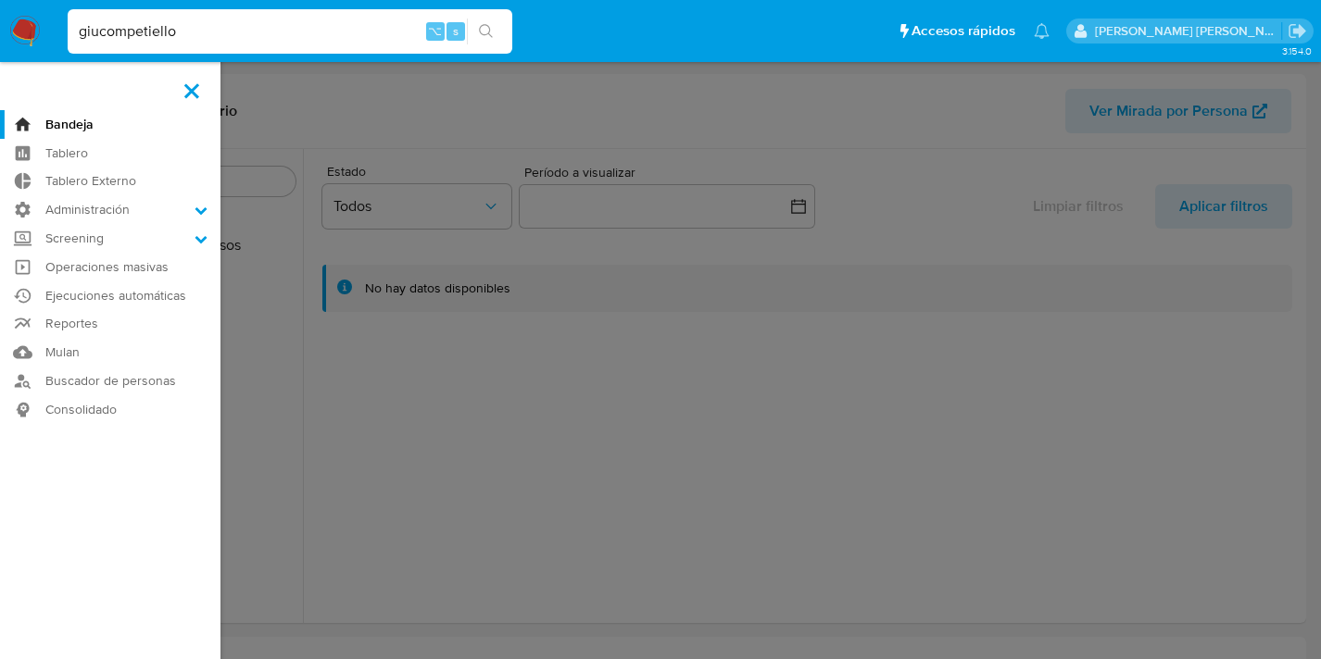
click at [191, 93] on span at bounding box center [191, 90] width 15 height 15
click at [0, 0] on input "checkbox" at bounding box center [0, 0] width 0 height 0
